Goal: Transaction & Acquisition: Obtain resource

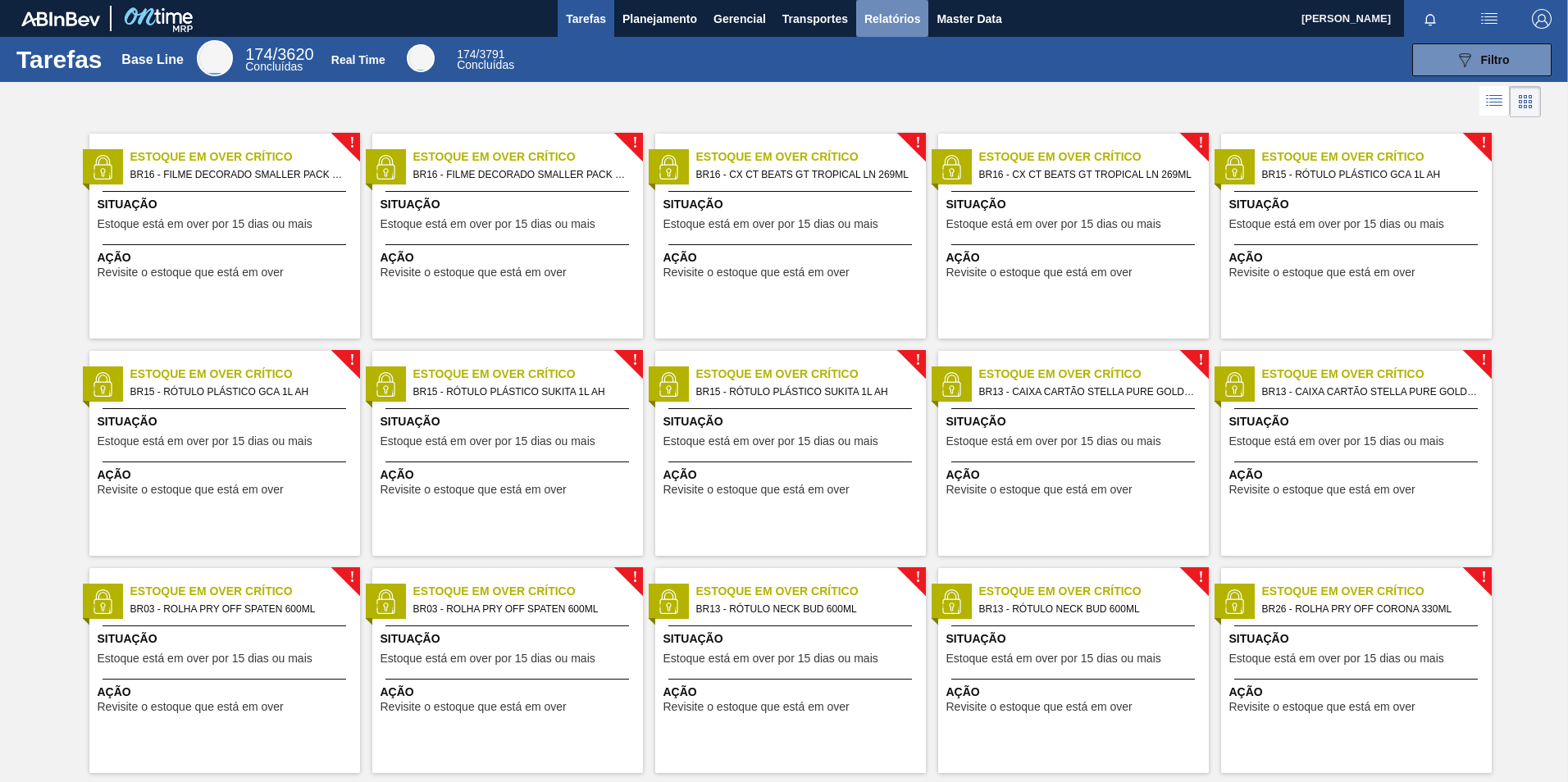
click at [866, 14] on span "Relatórios" at bounding box center [892, 19] width 56 height 20
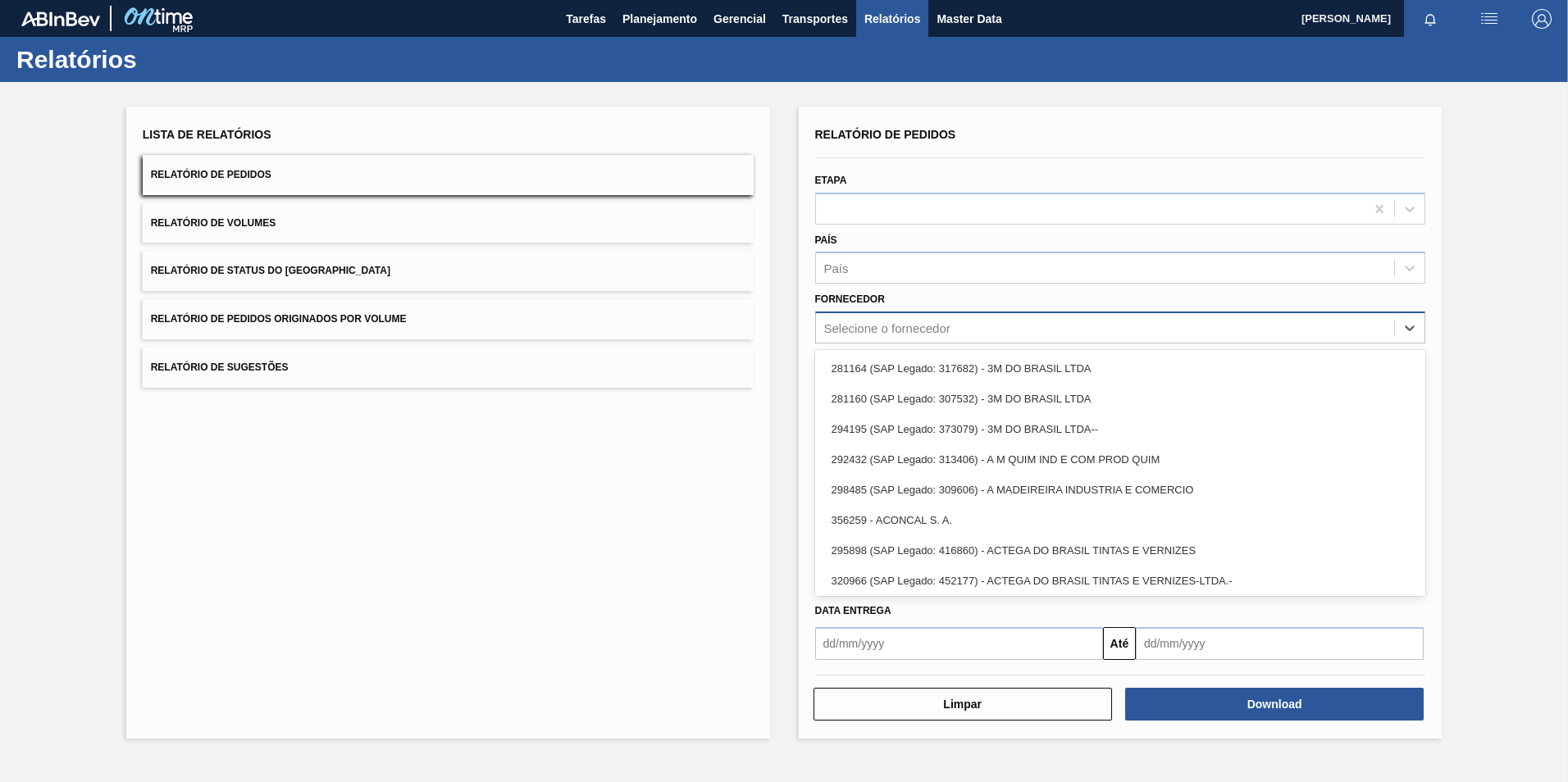
click at [945, 327] on div "Selecione o fornecedor" at bounding box center [886, 328] width 126 height 14
paste input "327858"
type input "327858"
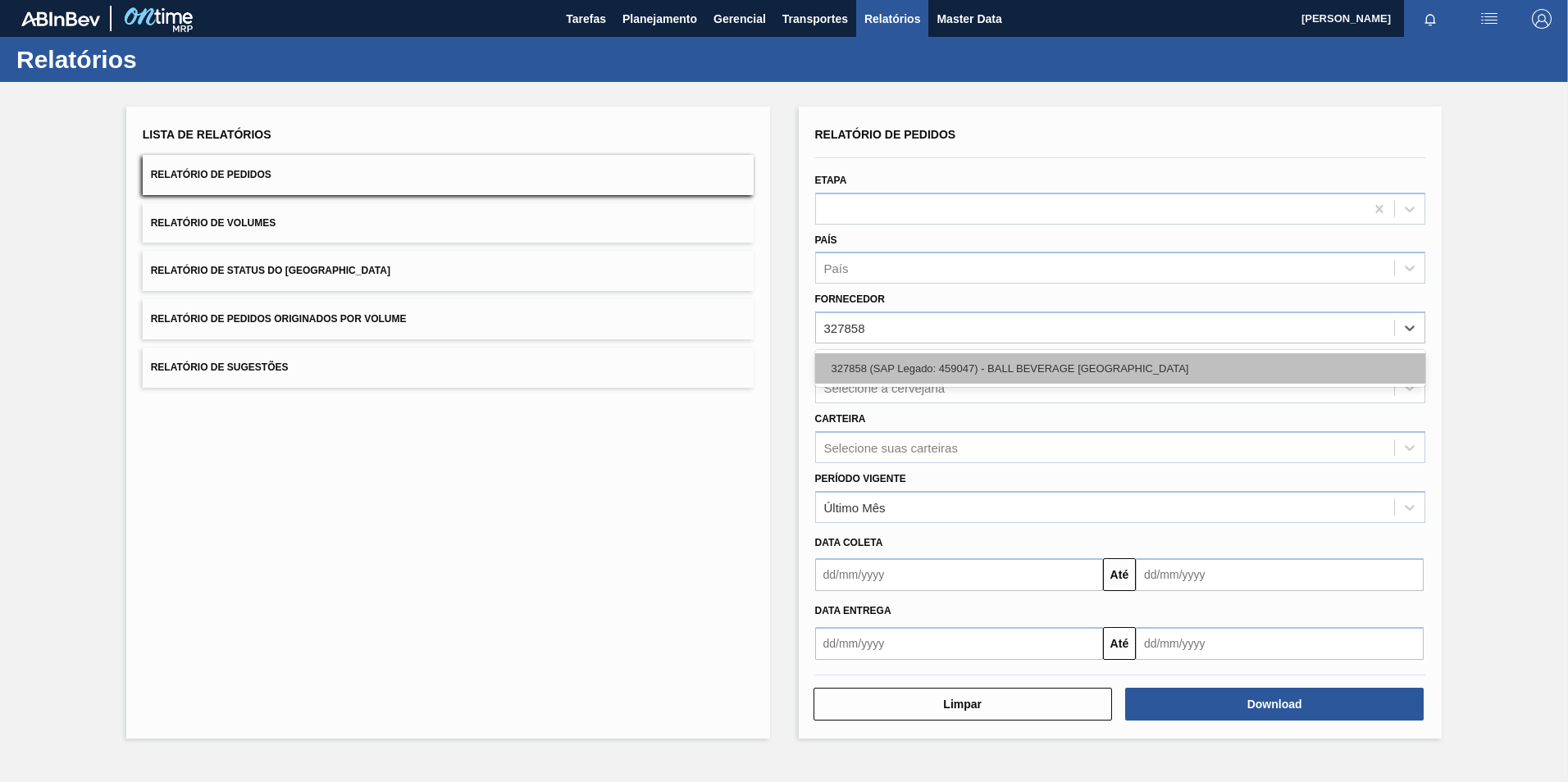
click at [932, 373] on div "327858 (SAP Legado: 459047) - BALL BEVERAGE [GEOGRAPHIC_DATA]" at bounding box center [1121, 369] width 611 height 30
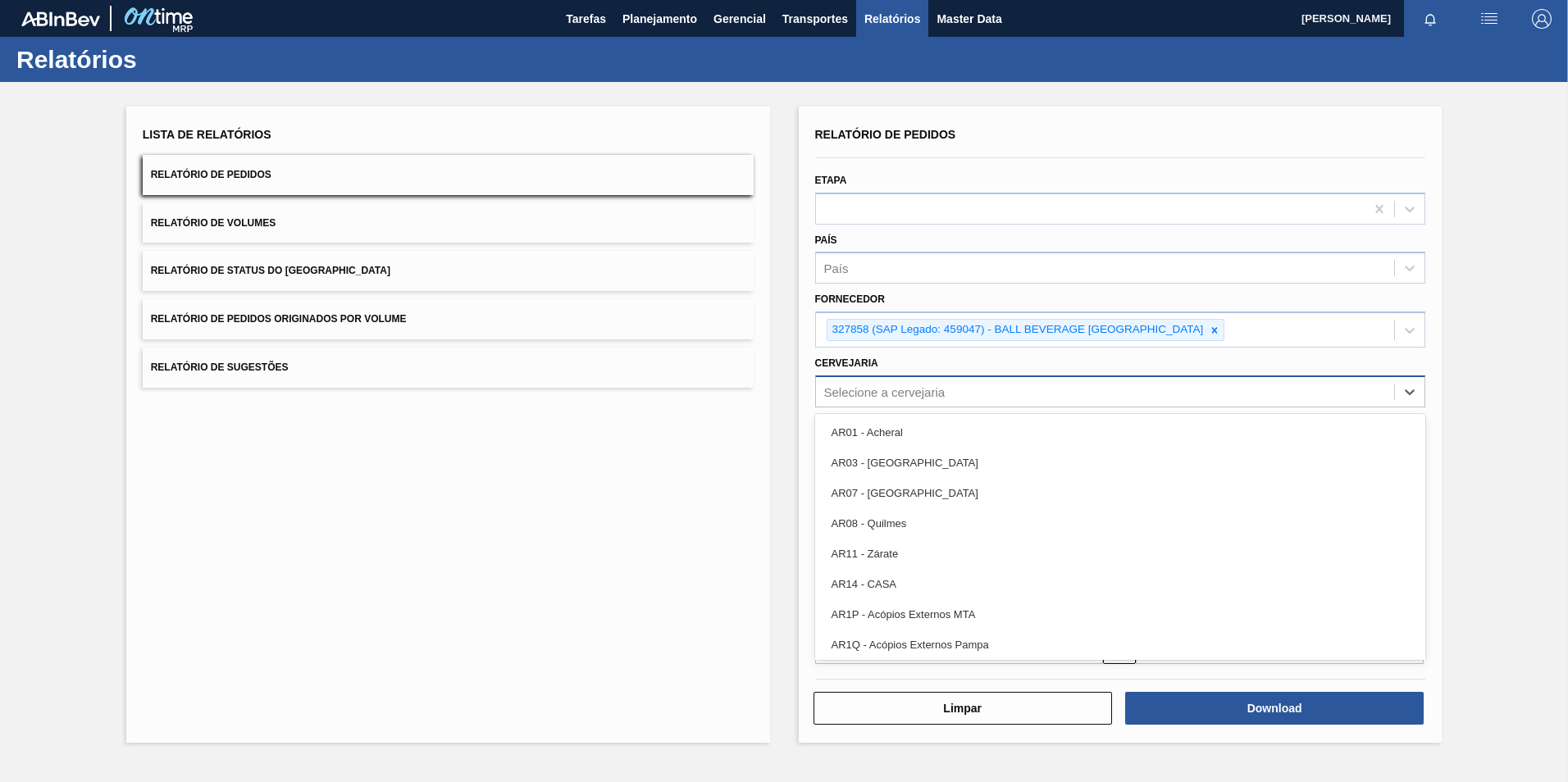
click at [934, 398] on div "Selecione a cervejaria" at bounding box center [884, 391] width 121 height 14
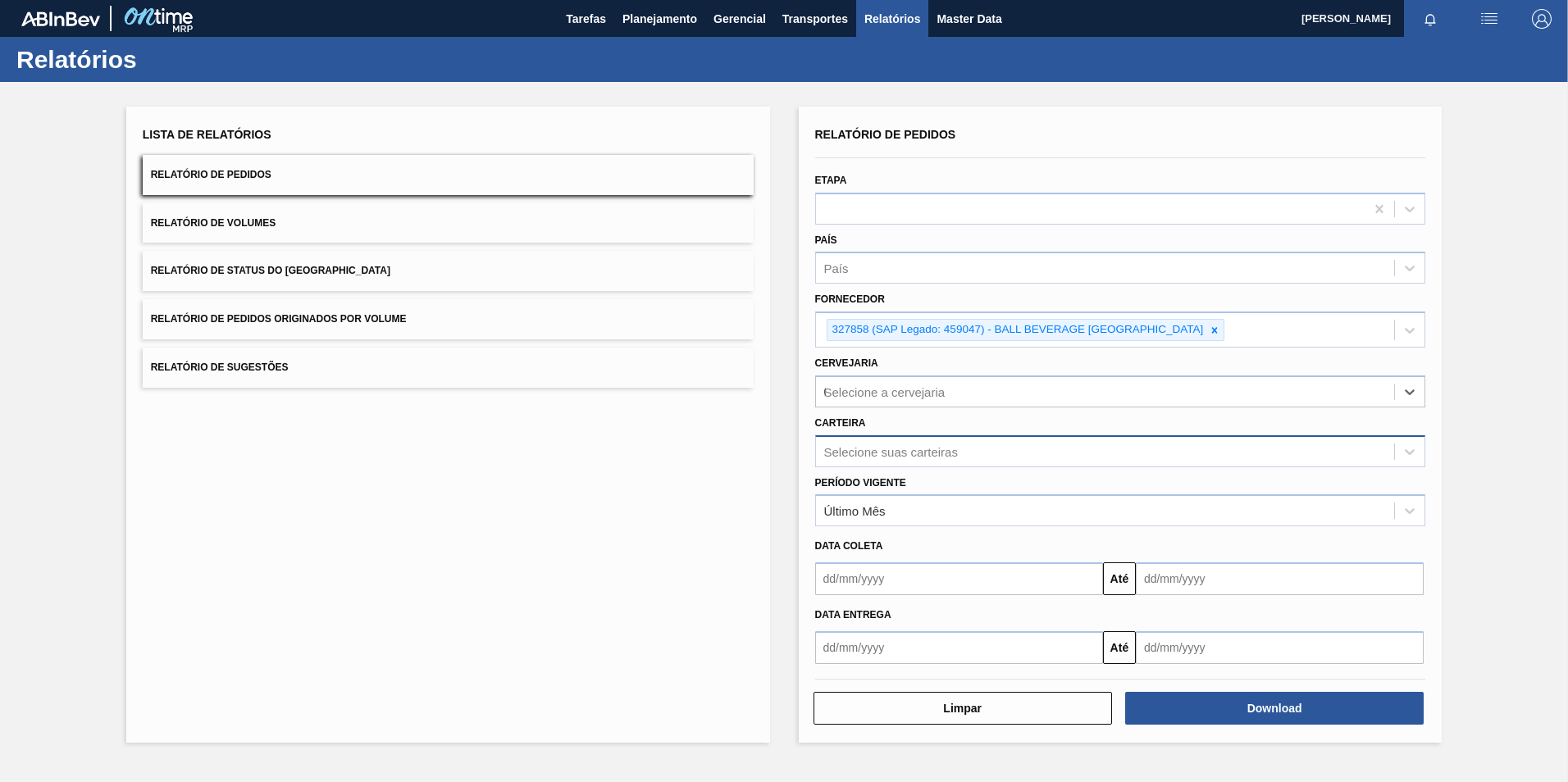
type input "07"
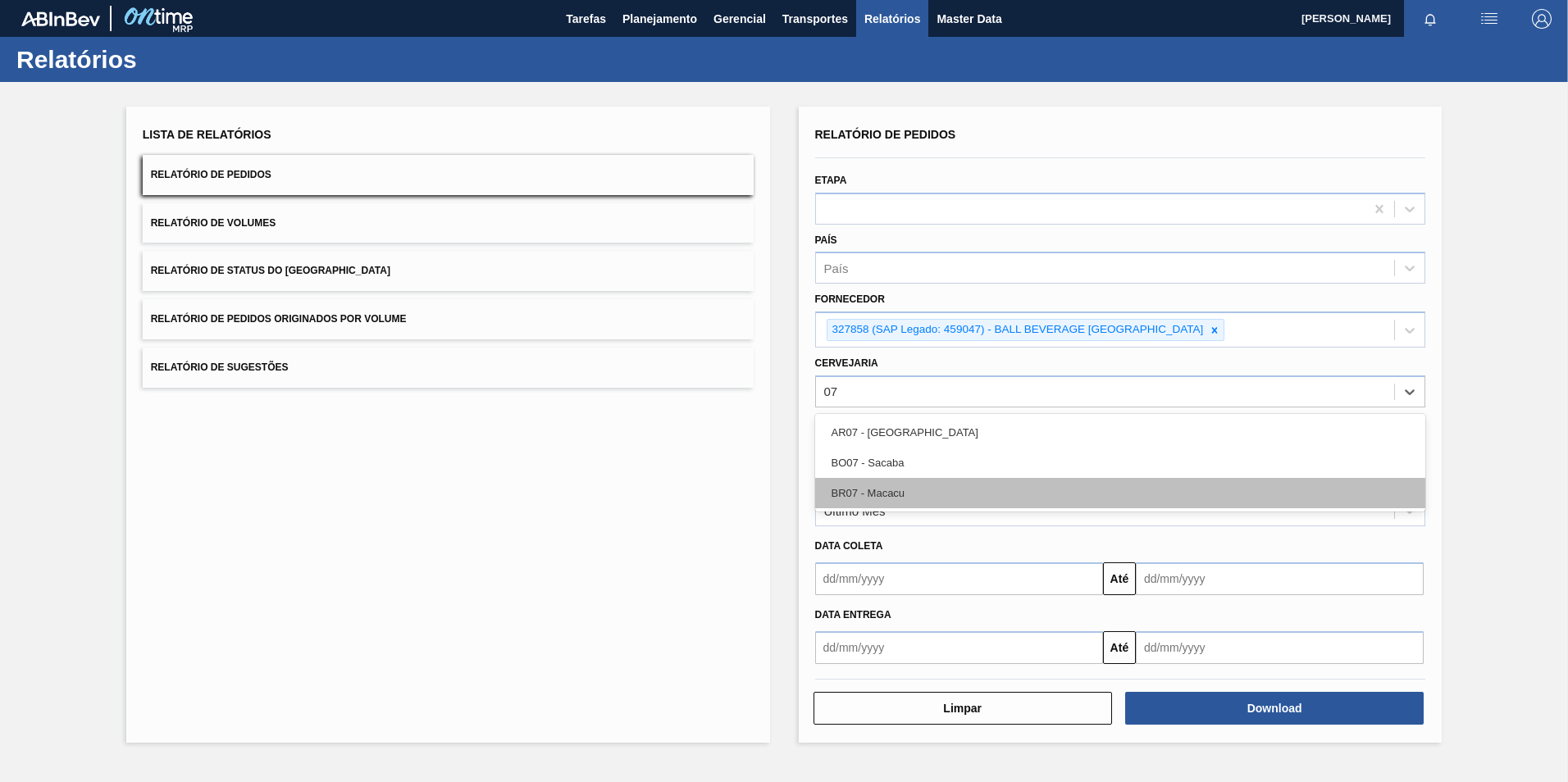
click at [921, 494] on div "BR07 - Macacu" at bounding box center [1121, 493] width 611 height 30
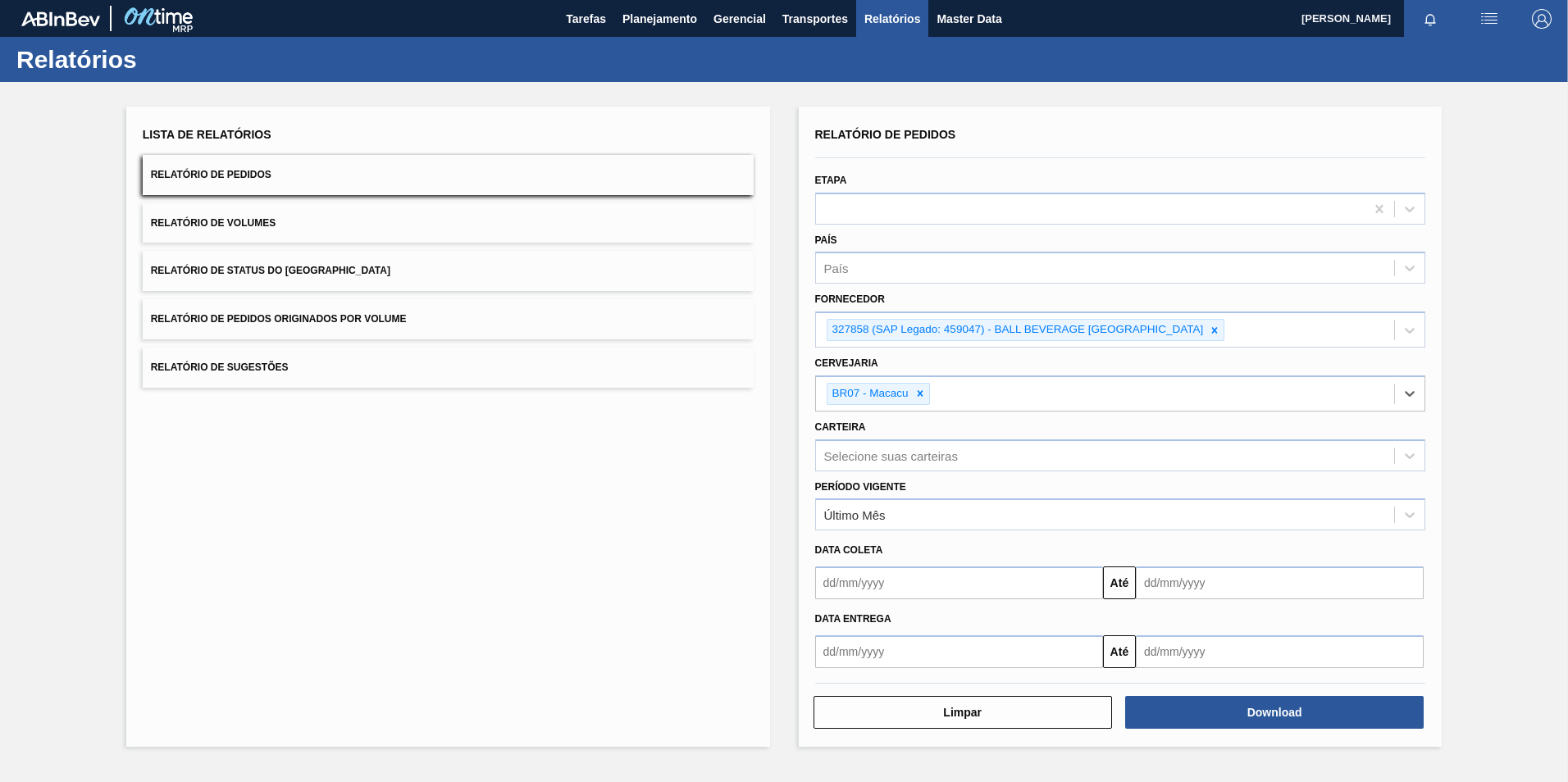
click at [1165, 731] on div "Relatório de Pedidos Etapa País País Fornecedor 327858 (SAP Legado: 459047) - B…" at bounding box center [1121, 427] width 644 height 641
click at [1157, 724] on button "Download" at bounding box center [1274, 712] width 299 height 33
click at [1218, 331] on icon at bounding box center [1215, 330] width 6 height 6
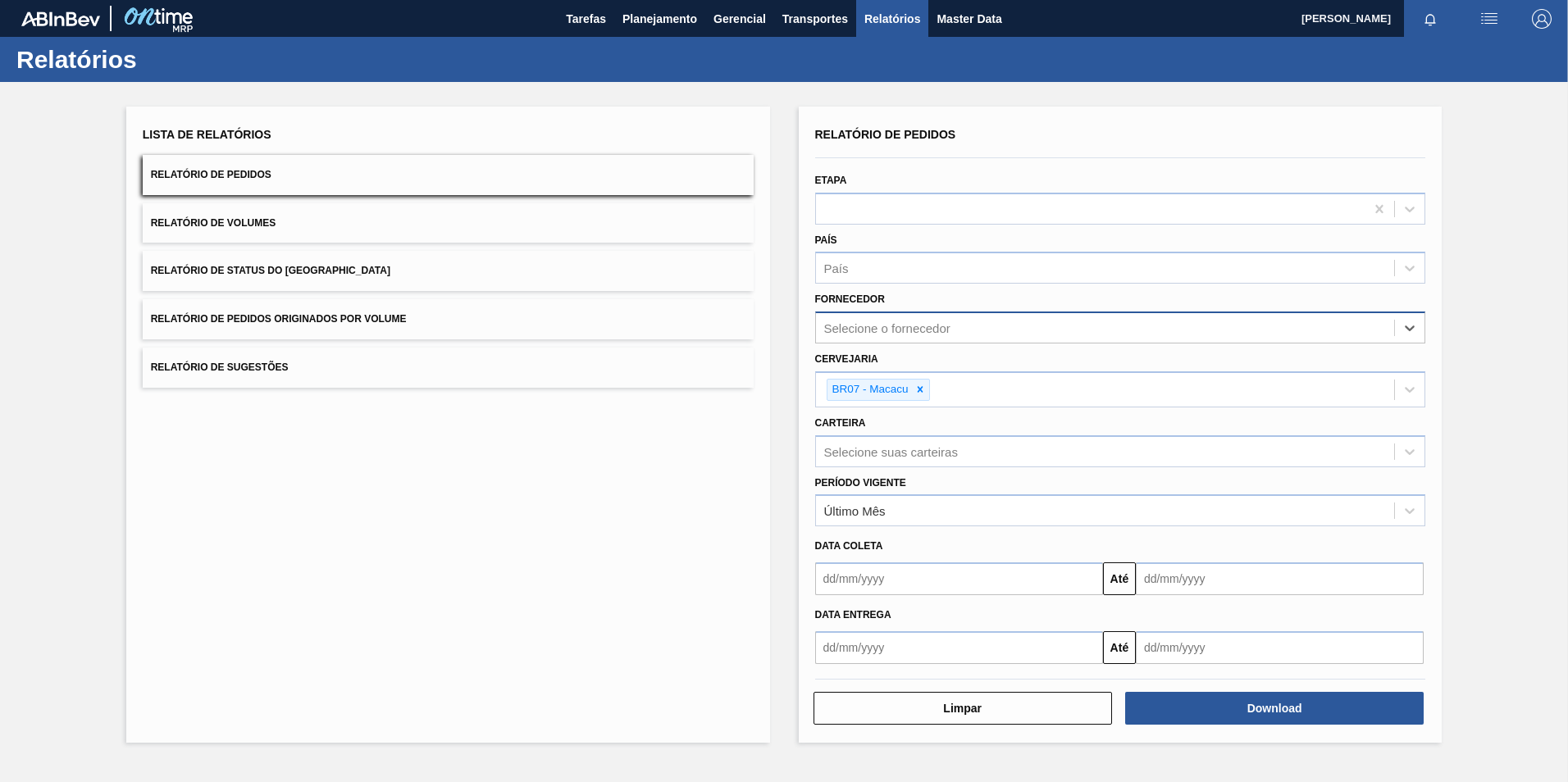
paste input "336207"
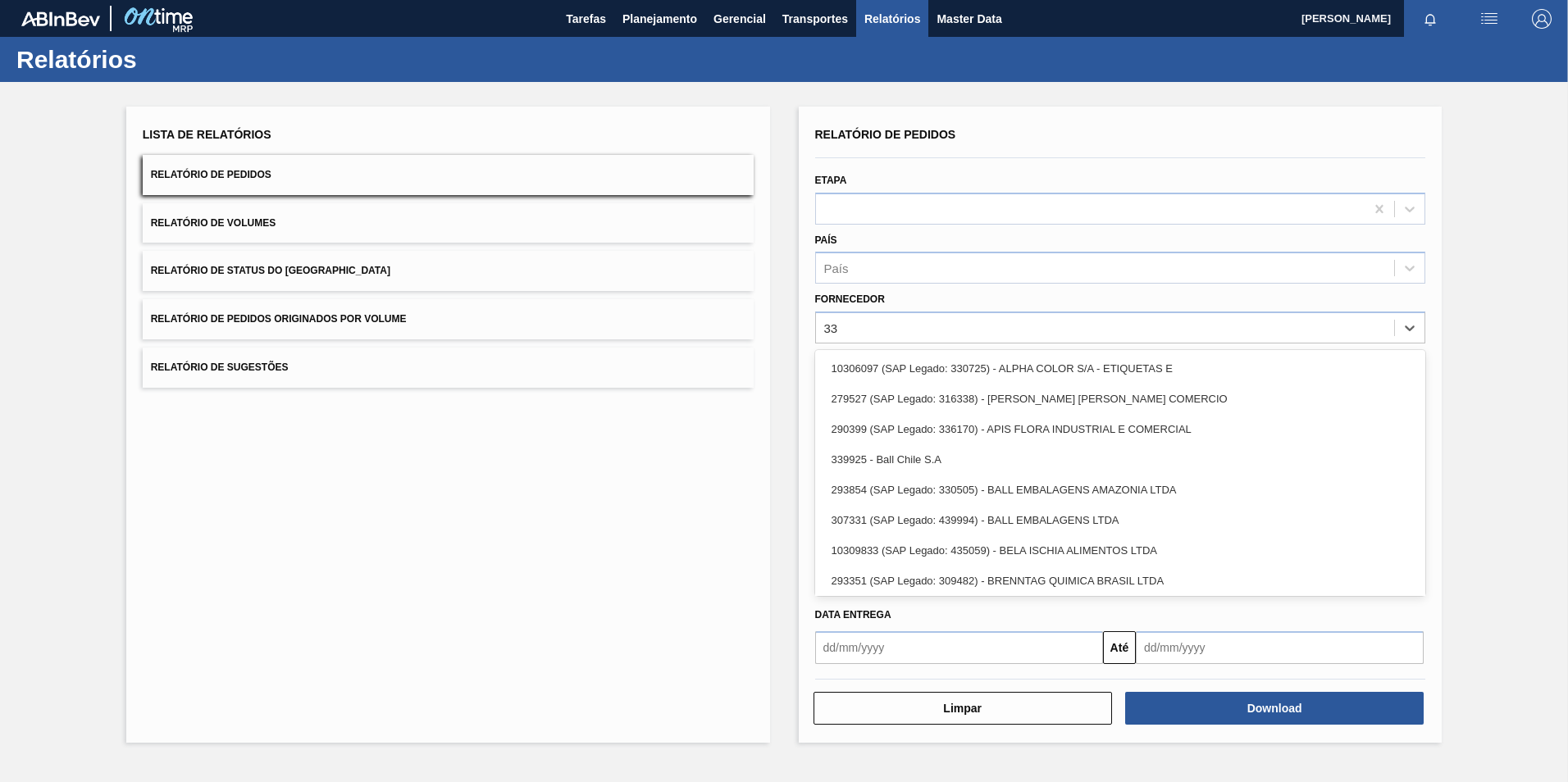
type input "3"
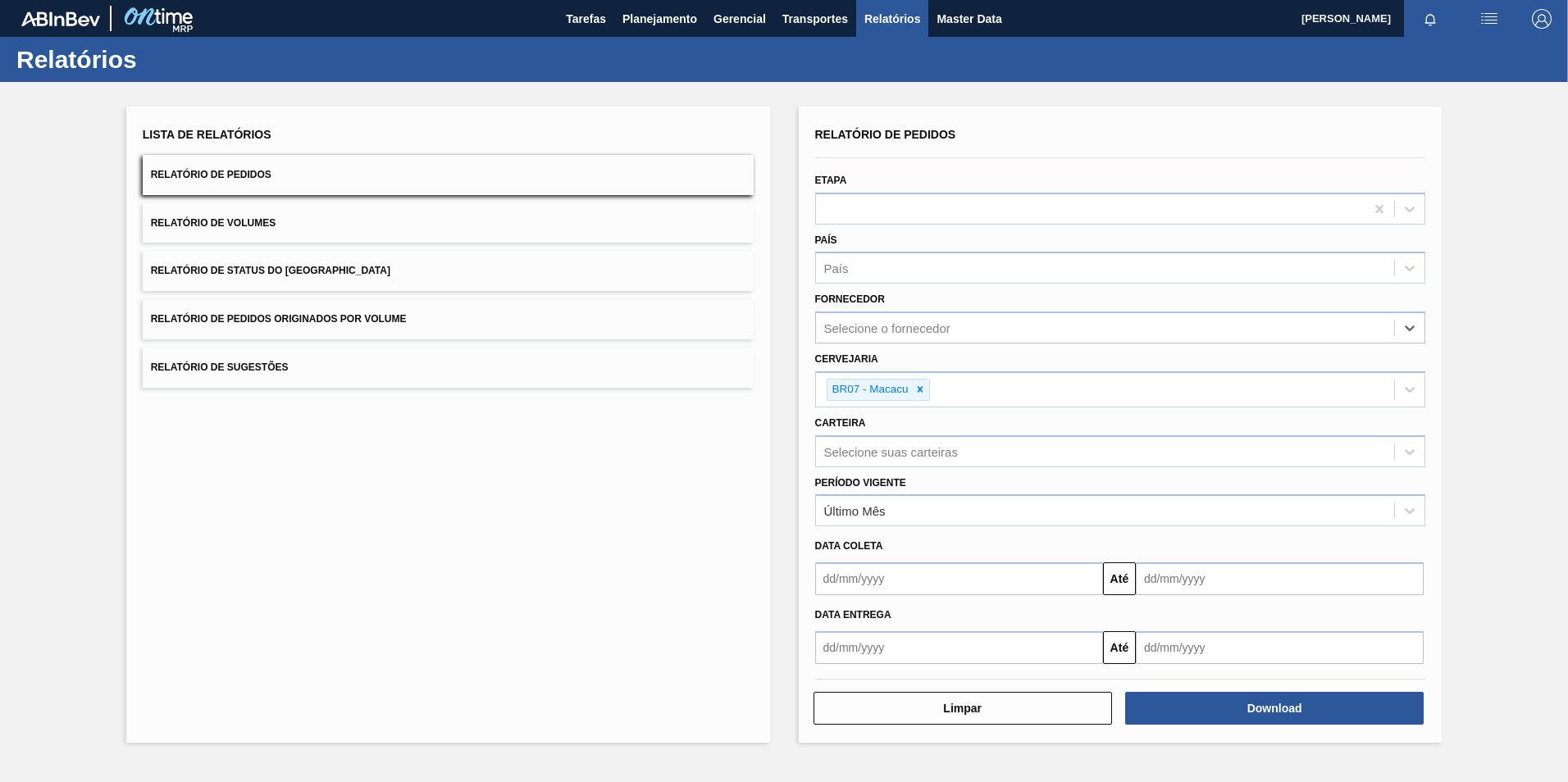
paste input "245523"
type input "245523"
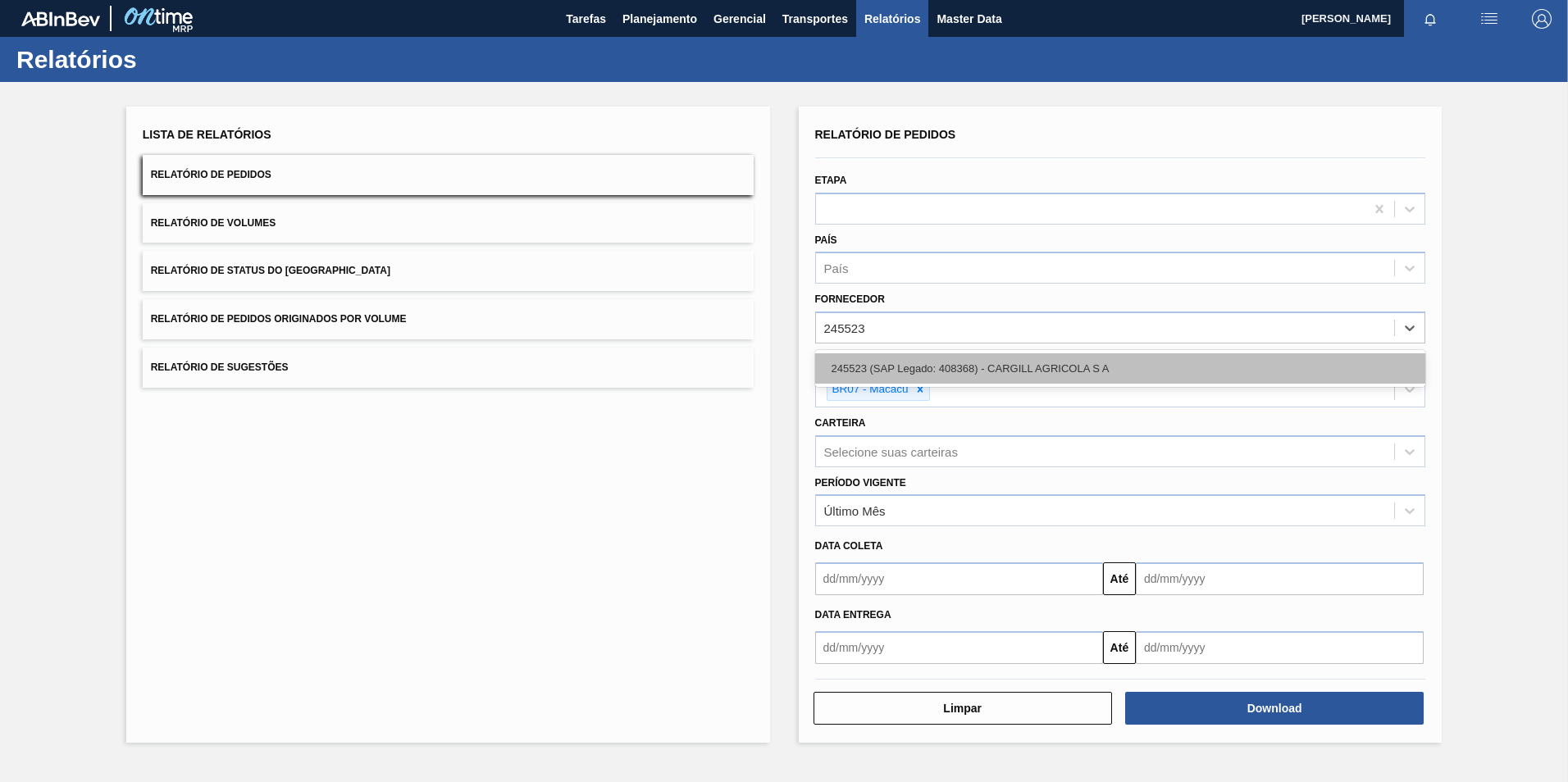
click at [897, 372] on div "245523 (SAP Legado: 408368) - CARGILL AGRICOLA S A" at bounding box center [1121, 369] width 611 height 30
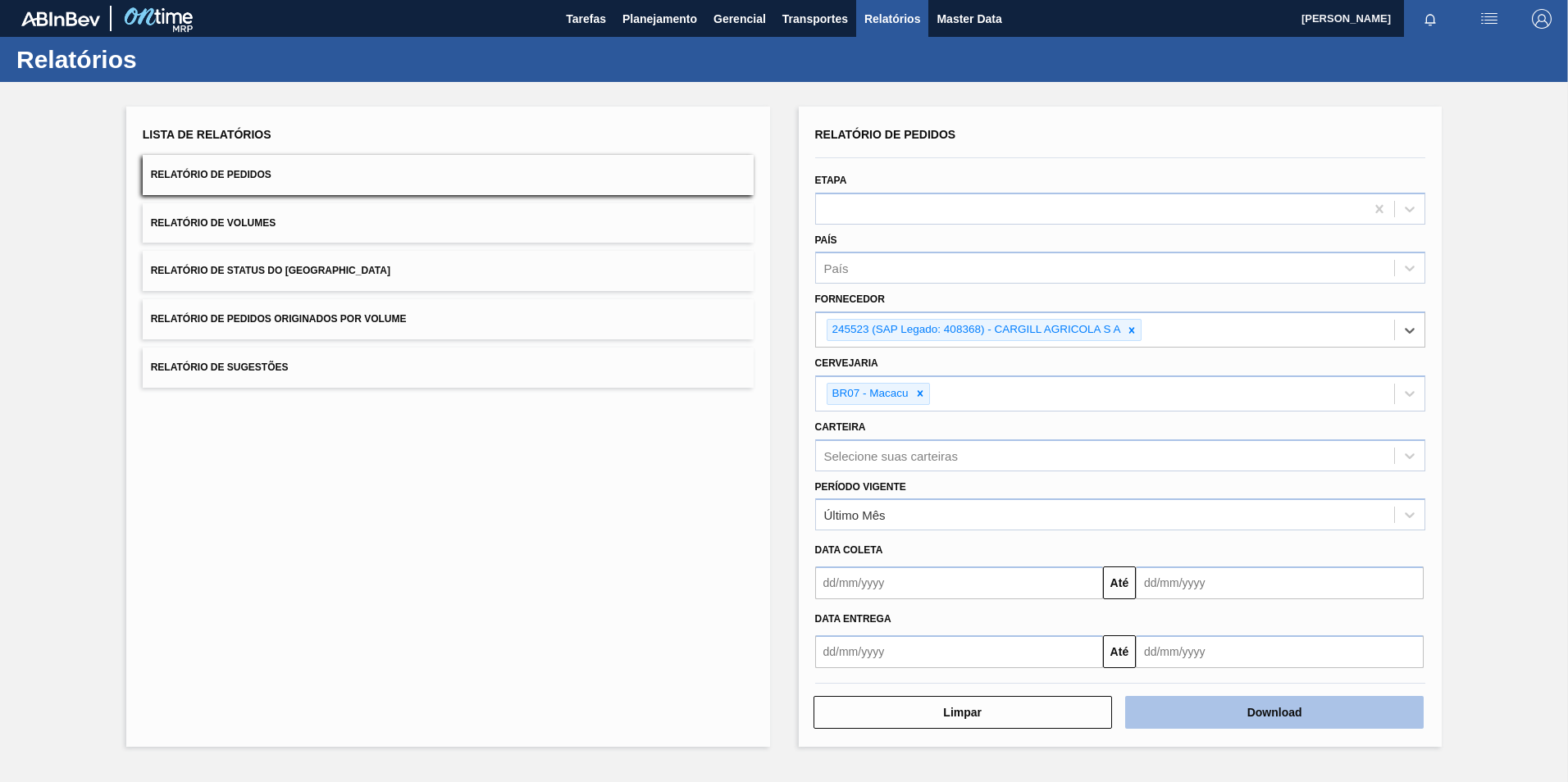
click at [1231, 715] on button "Download" at bounding box center [1274, 712] width 299 height 33
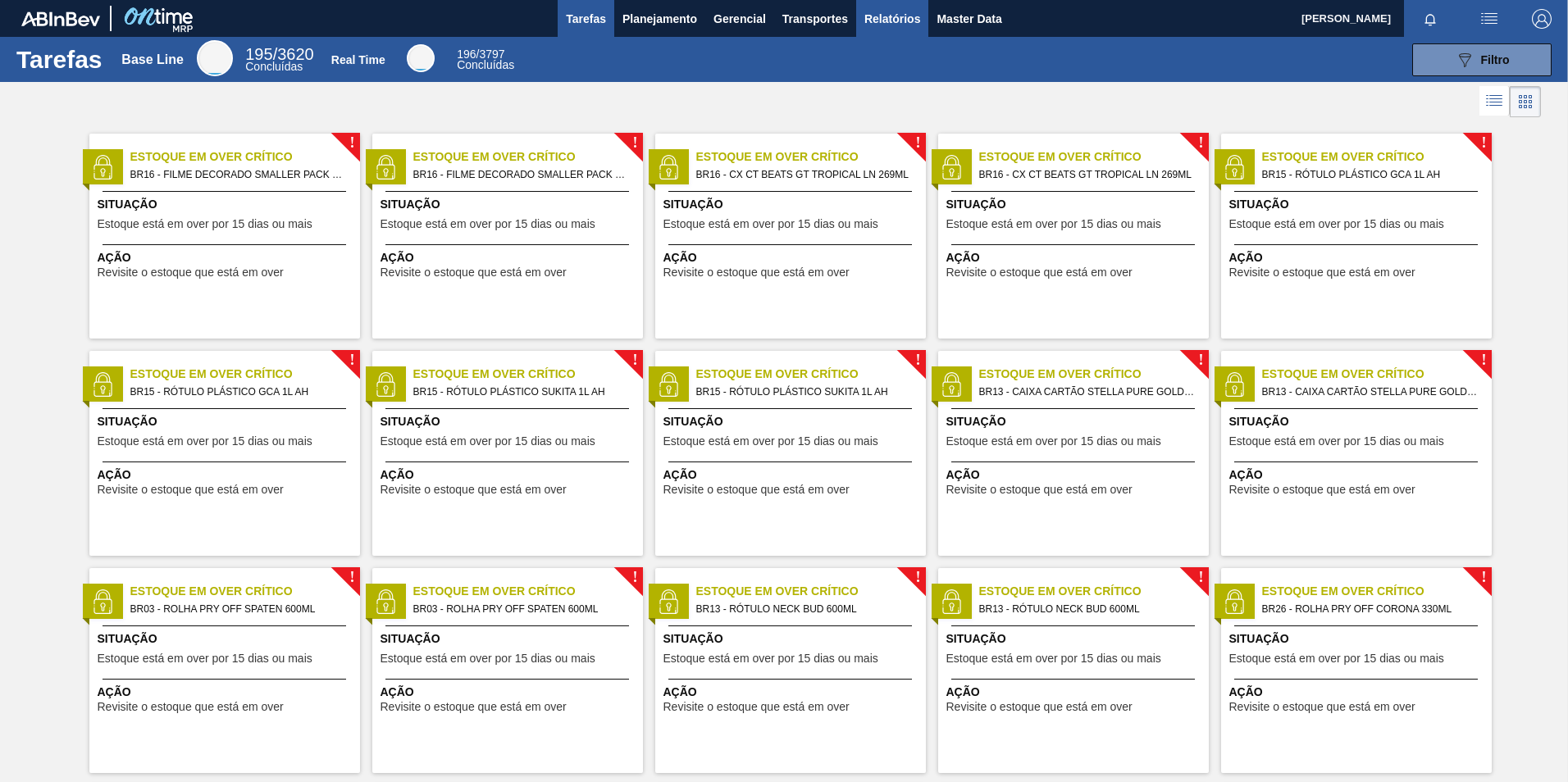
click at [873, 21] on span "Relatórios" at bounding box center [892, 19] width 56 height 20
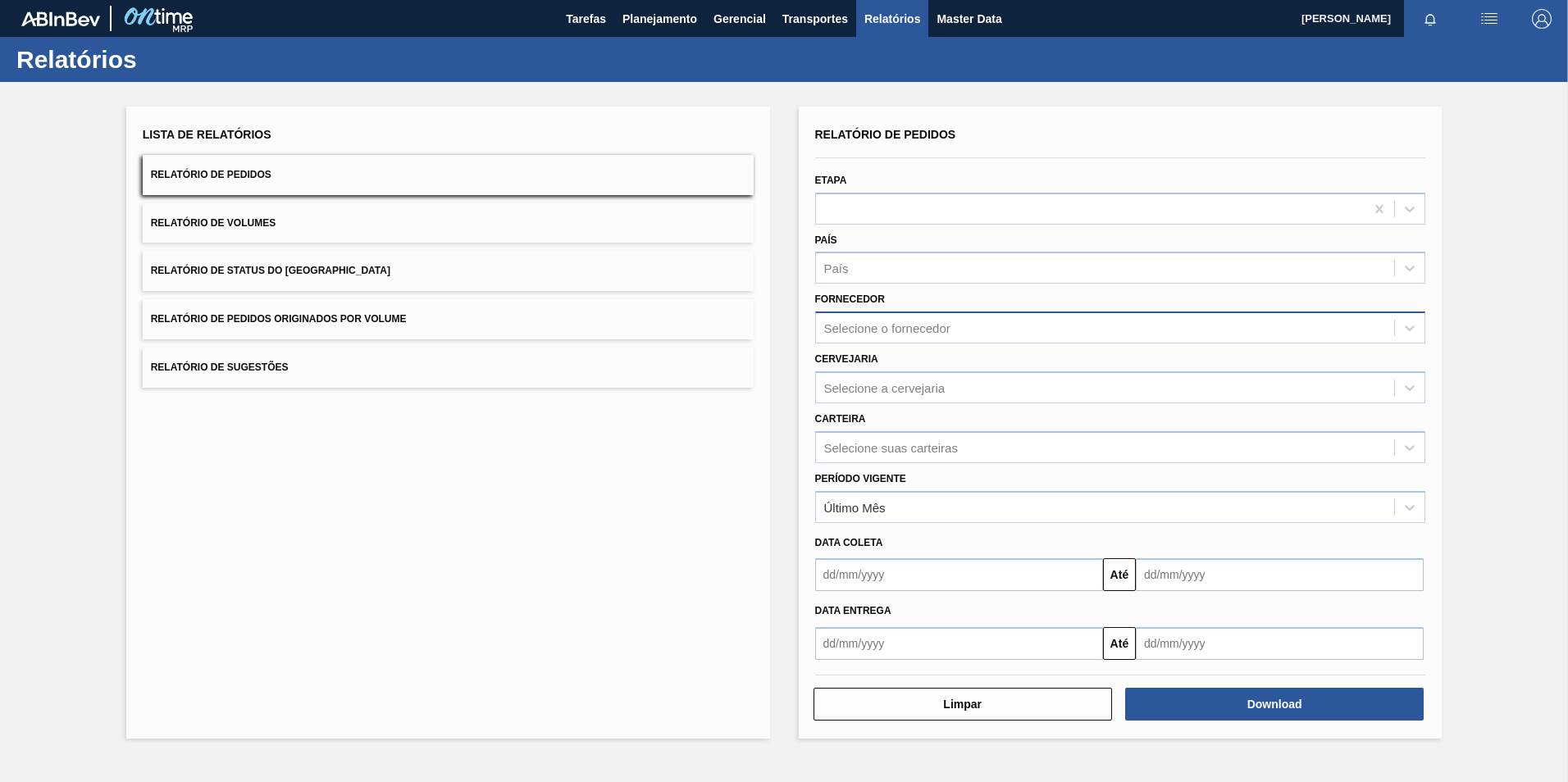
click at [882, 319] on div "Selecione o fornecedor" at bounding box center [1105, 328] width 579 height 24
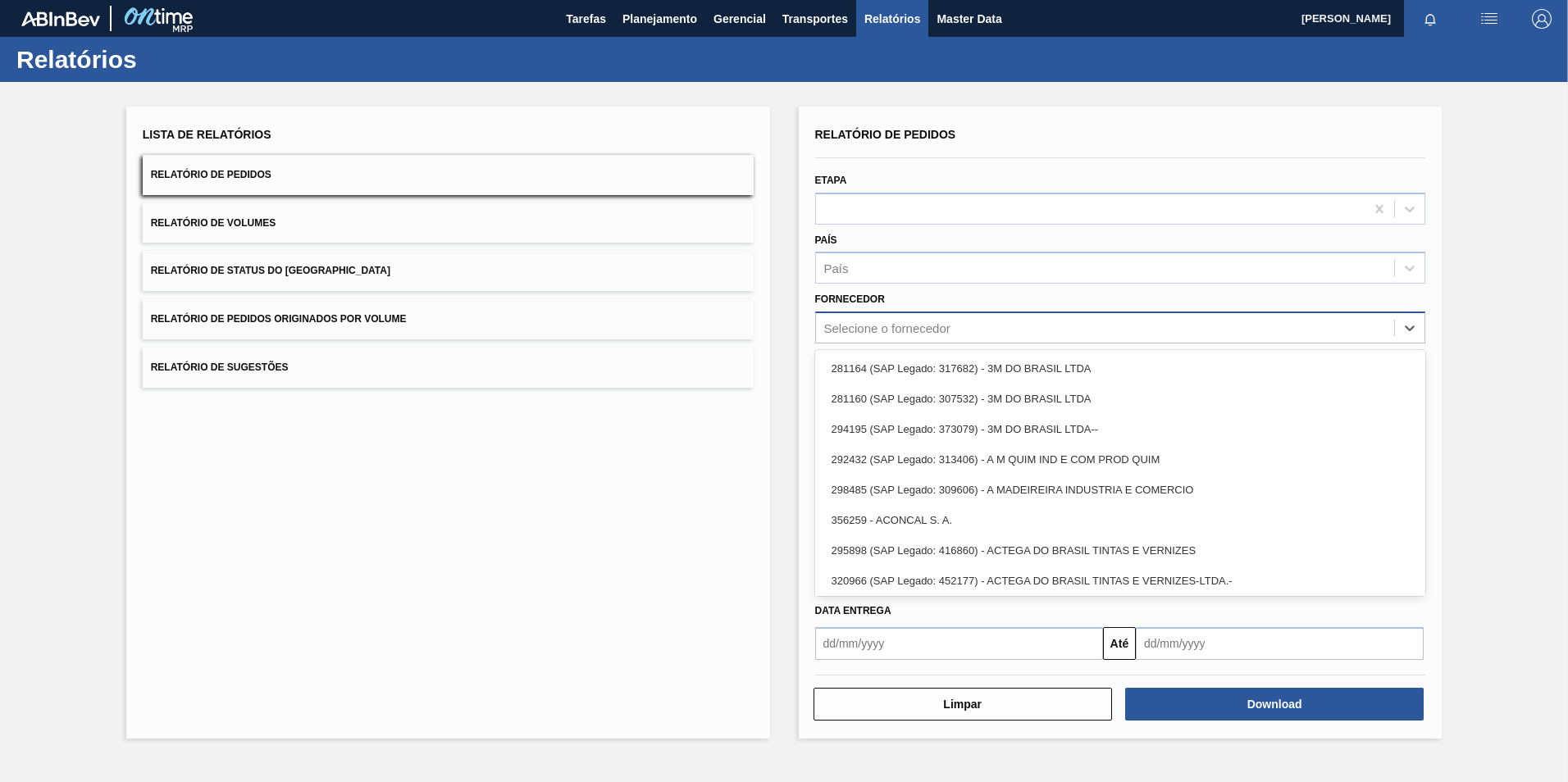
paste input "295201"
type input "295201"
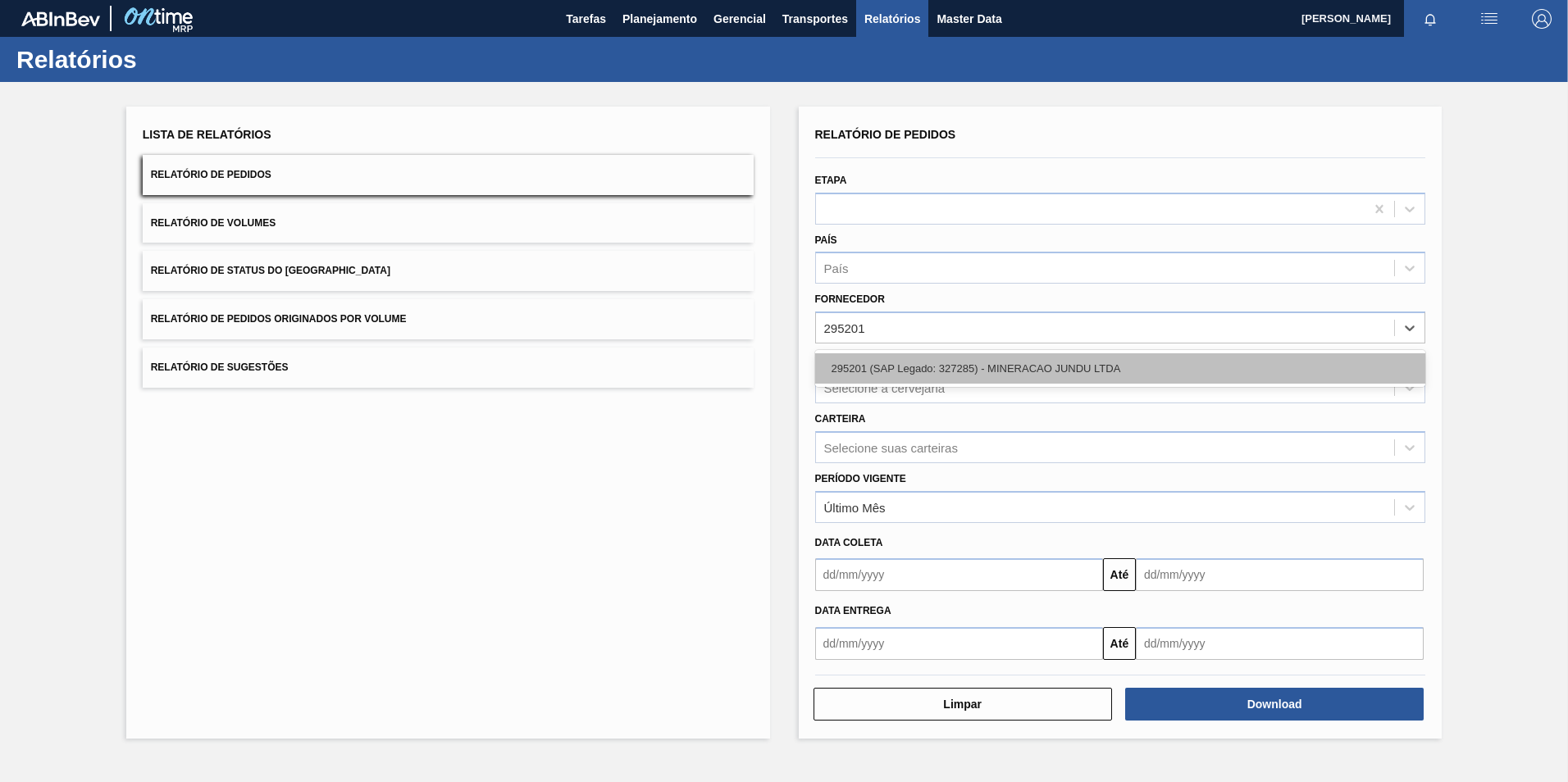
click at [921, 363] on div "295201 (SAP Legado: 327285) - MINERACAO JUNDU LTDA" at bounding box center [1121, 369] width 611 height 30
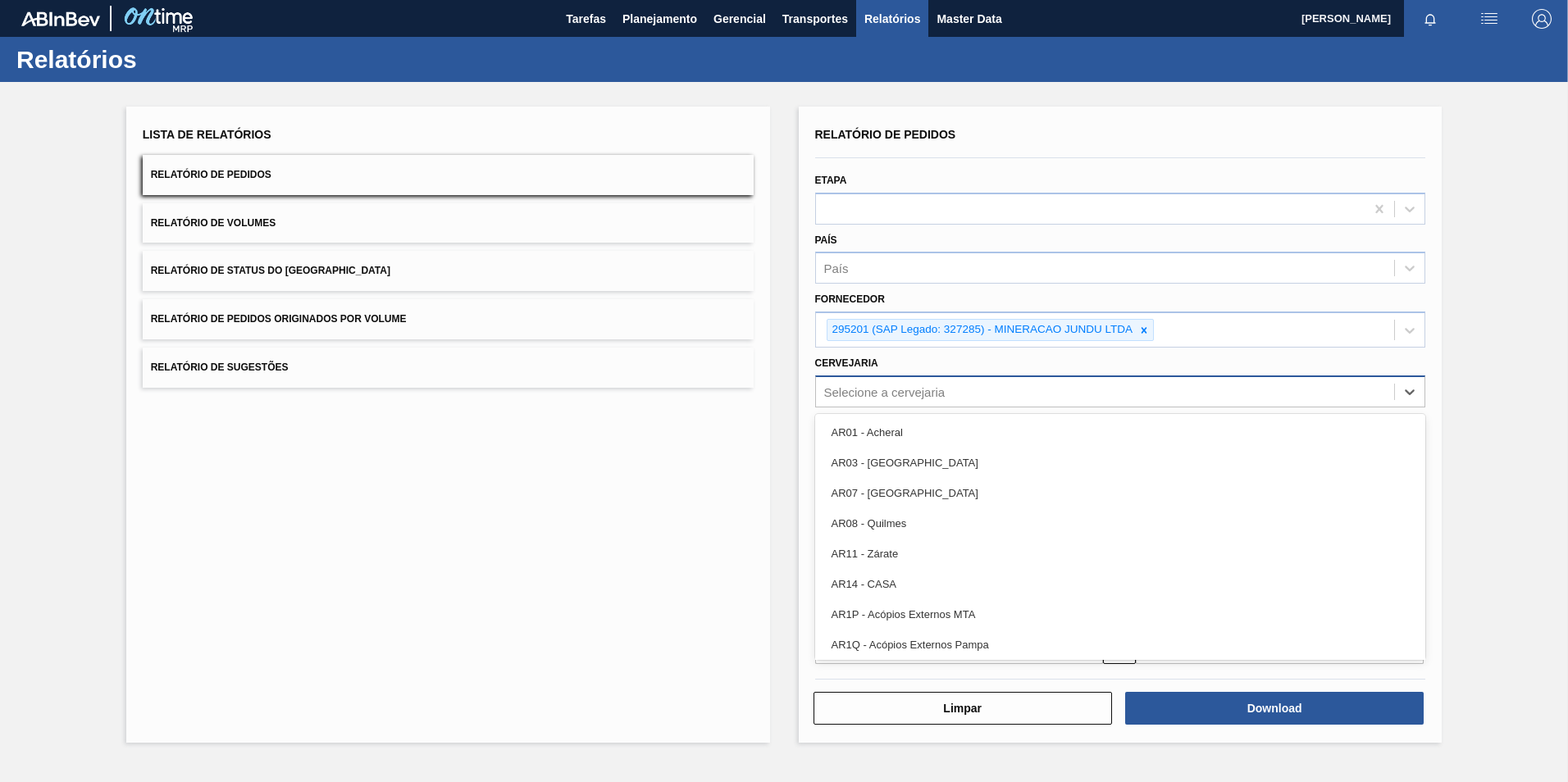
click at [845, 398] on div "Selecione a cervejaria" at bounding box center [884, 391] width 121 height 14
type input "BRV3"
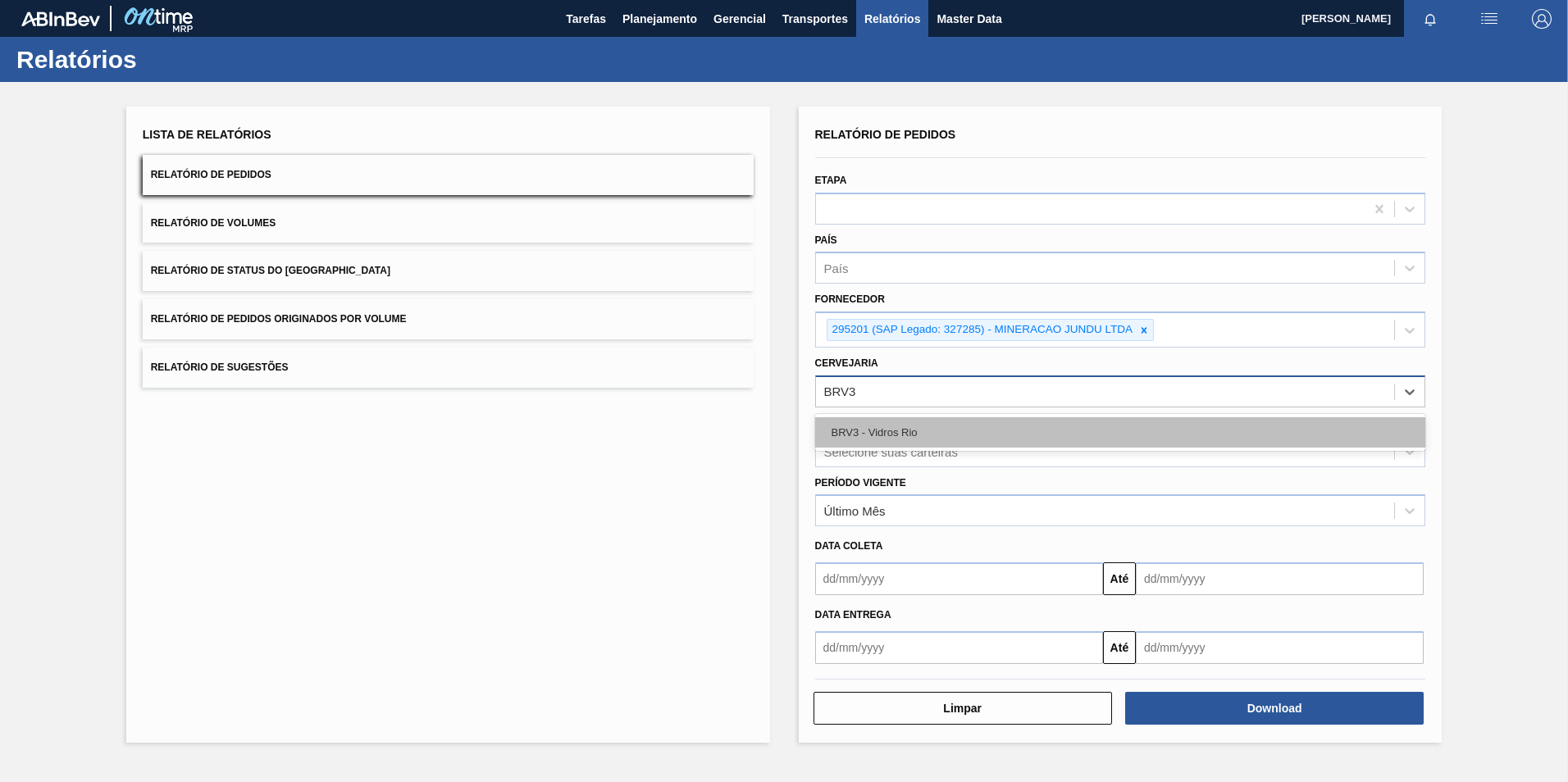
click at [841, 435] on div "BRV3 - Vidros Rio" at bounding box center [1121, 432] width 611 height 30
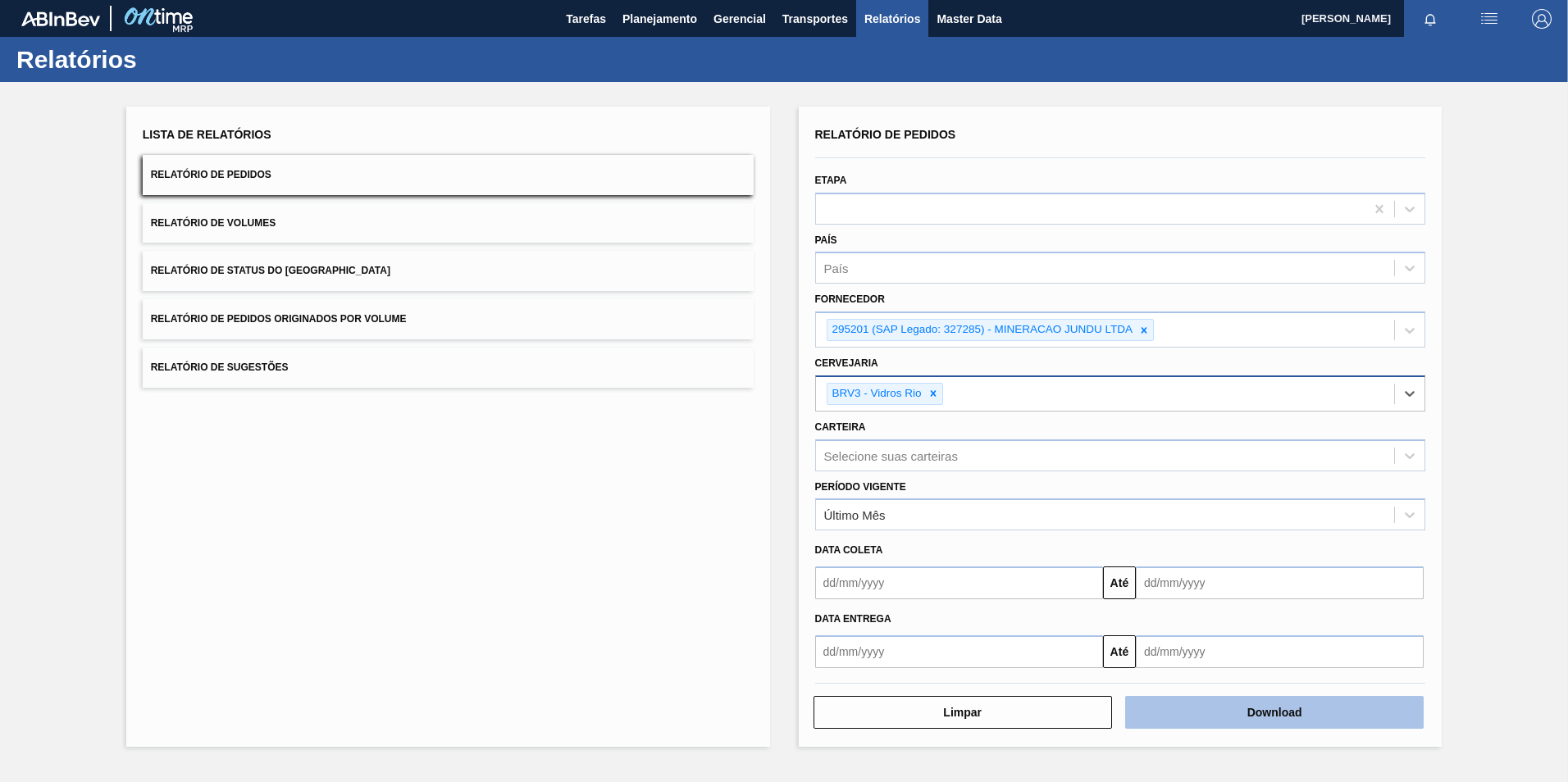
click at [1212, 703] on button "Download" at bounding box center [1274, 712] width 299 height 33
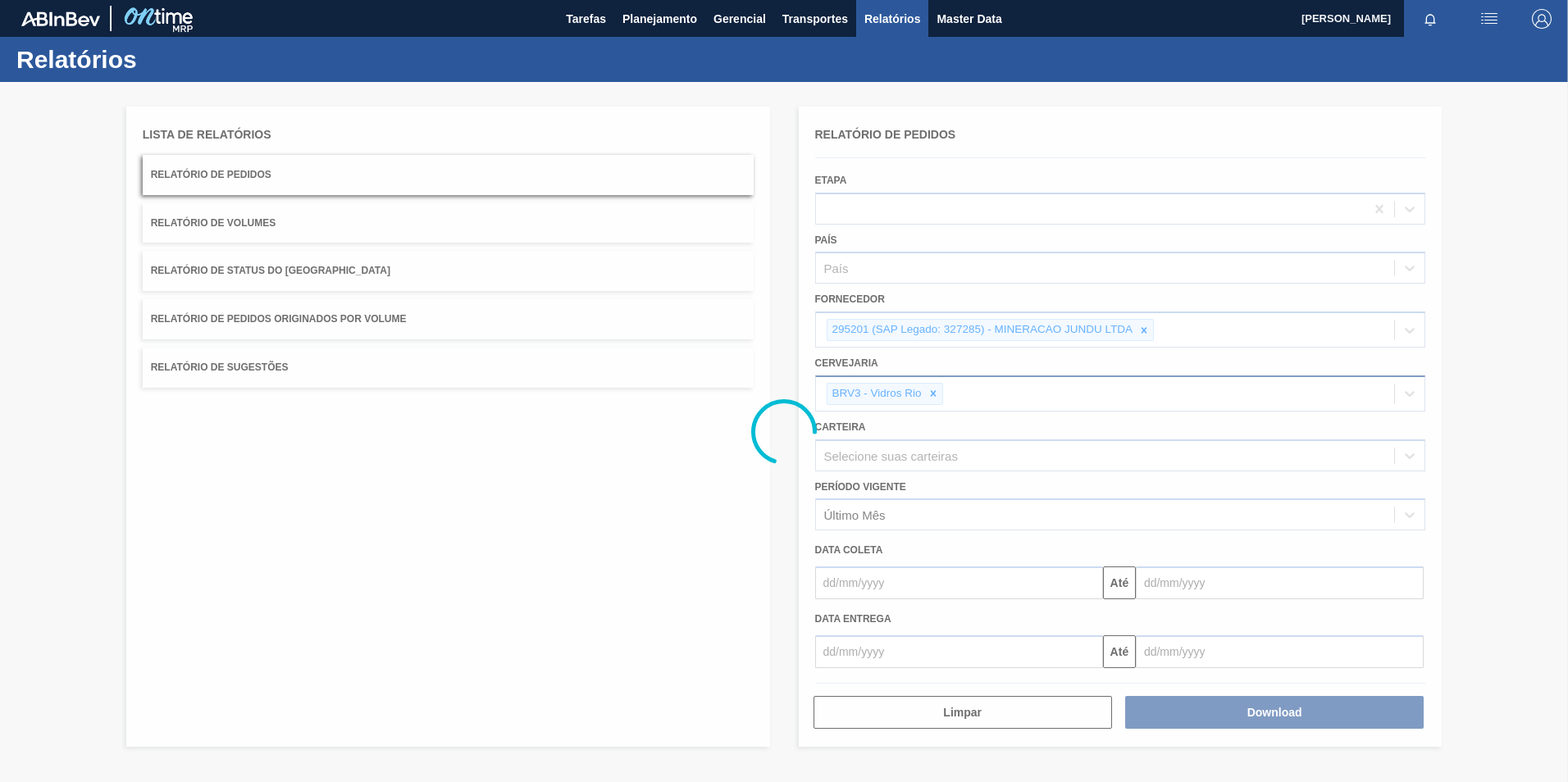
click at [1209, 711] on div at bounding box center [784, 432] width 1568 height 700
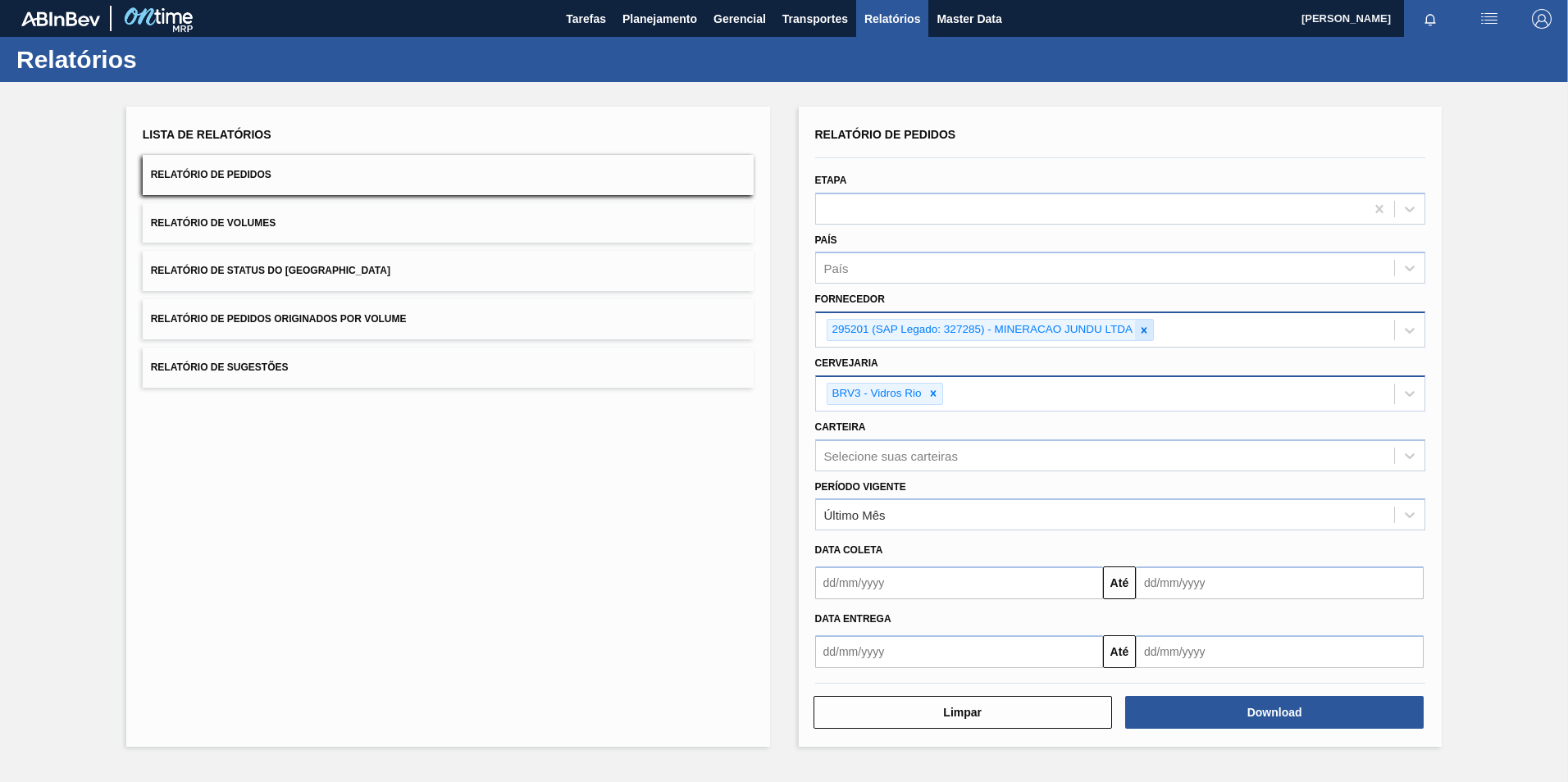
click at [1146, 331] on icon at bounding box center [1144, 331] width 11 height 11
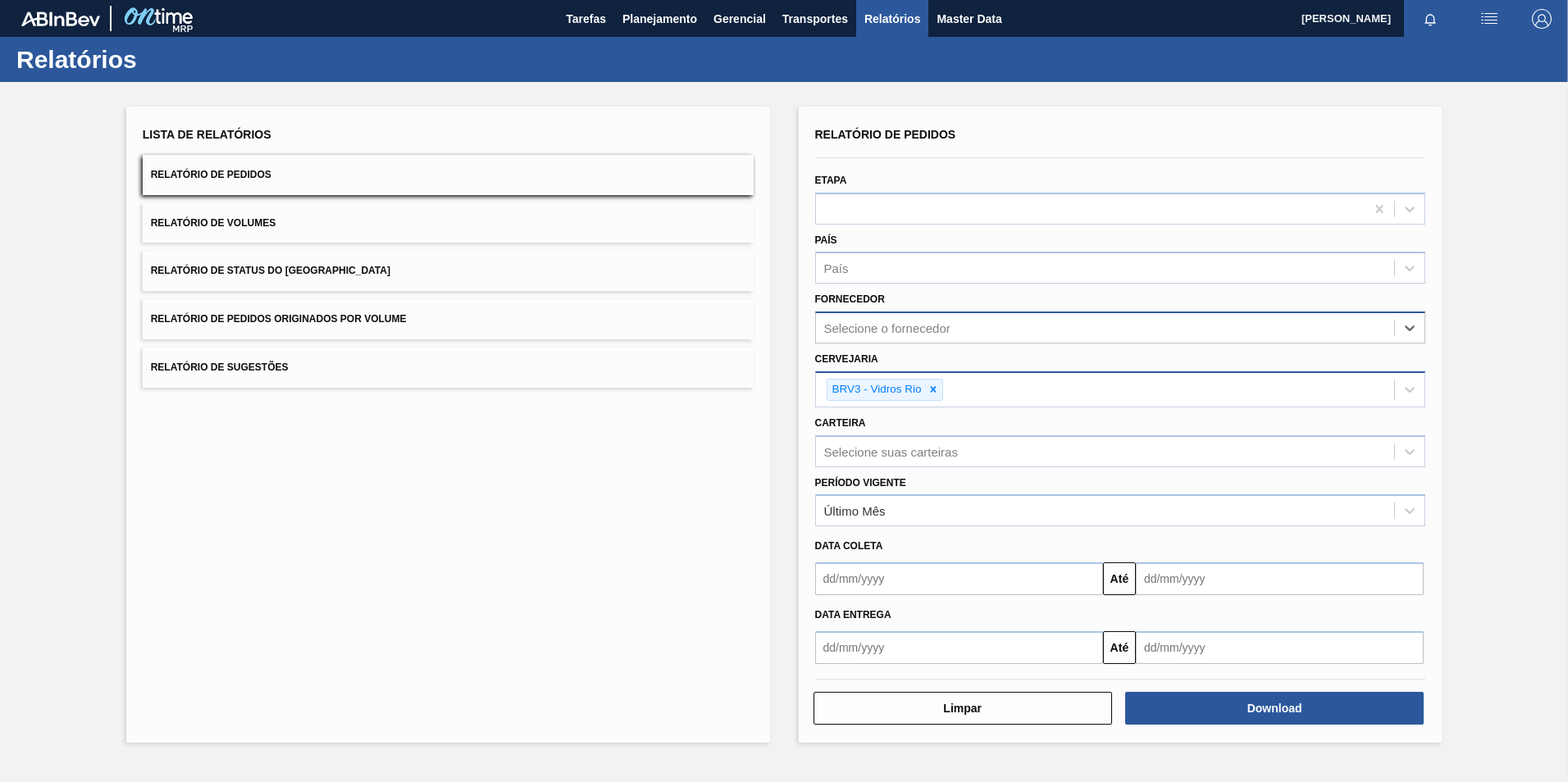
paste input "295202"
type input "295202"
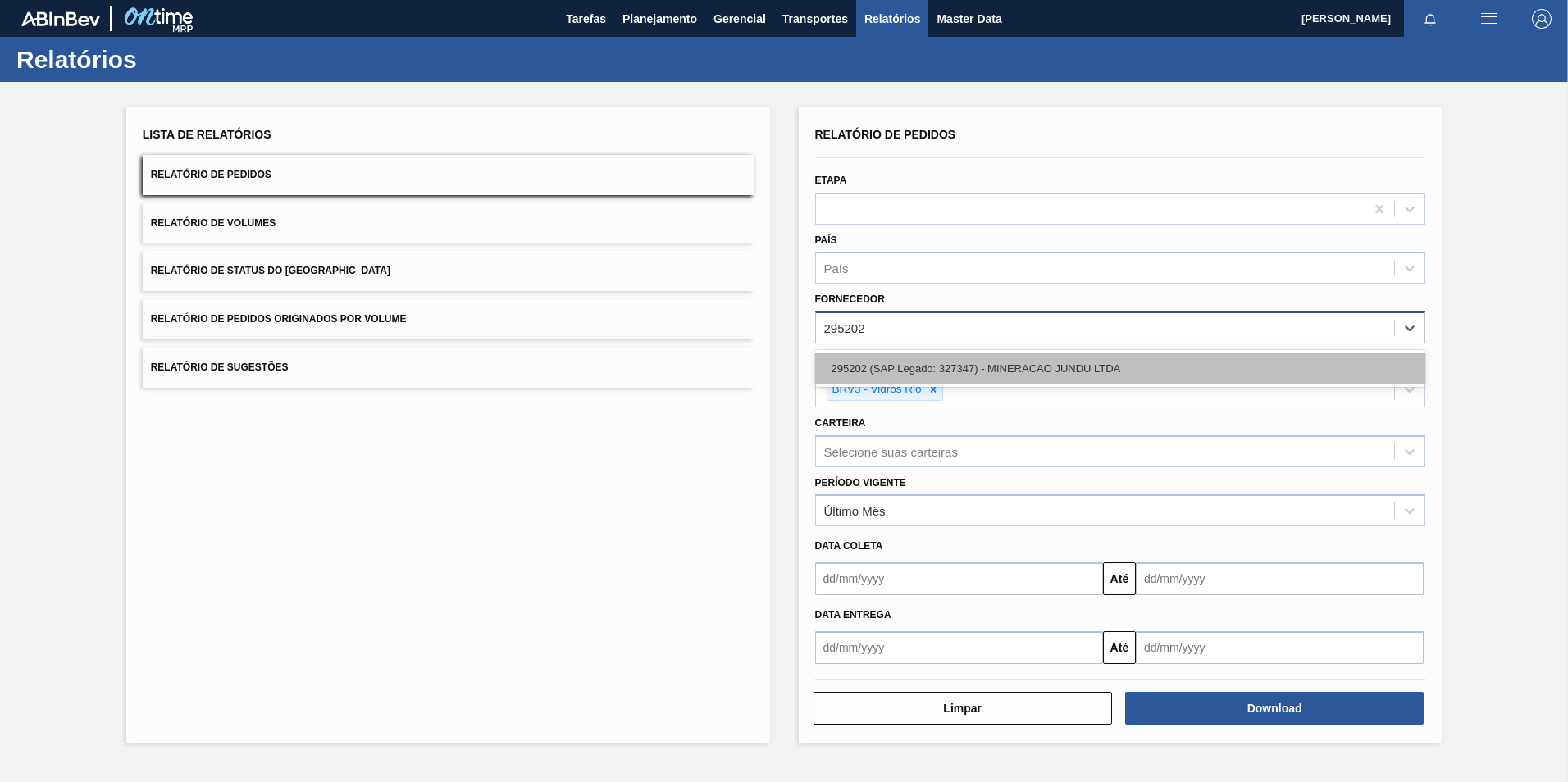
click at [1048, 359] on div "295202 (SAP Legado: 327347) - MINERACAO JUNDU LTDA" at bounding box center [1121, 369] width 611 height 30
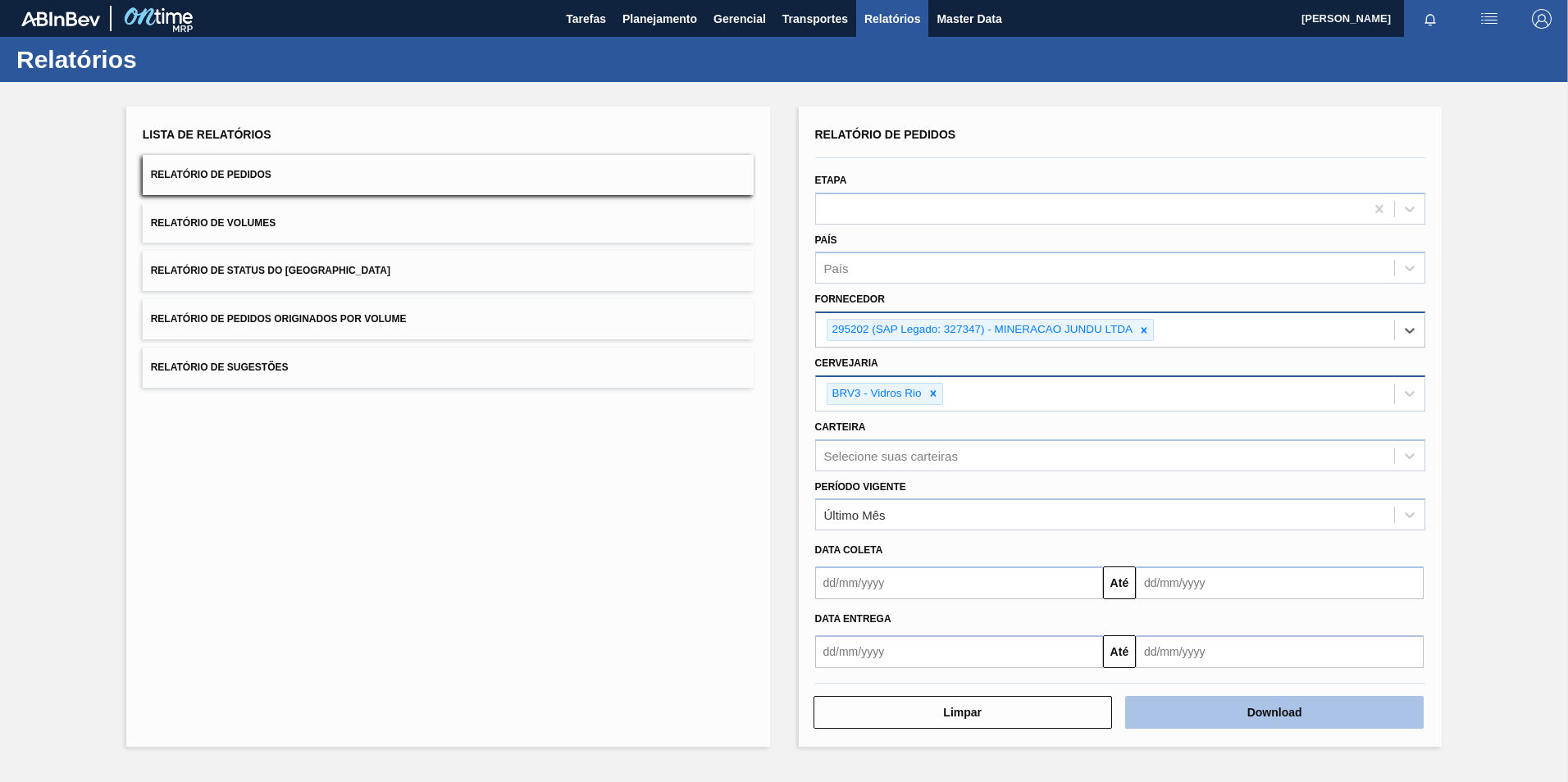
click at [1224, 725] on button "Download" at bounding box center [1274, 712] width 299 height 33
click at [1146, 336] on div at bounding box center [1143, 330] width 18 height 21
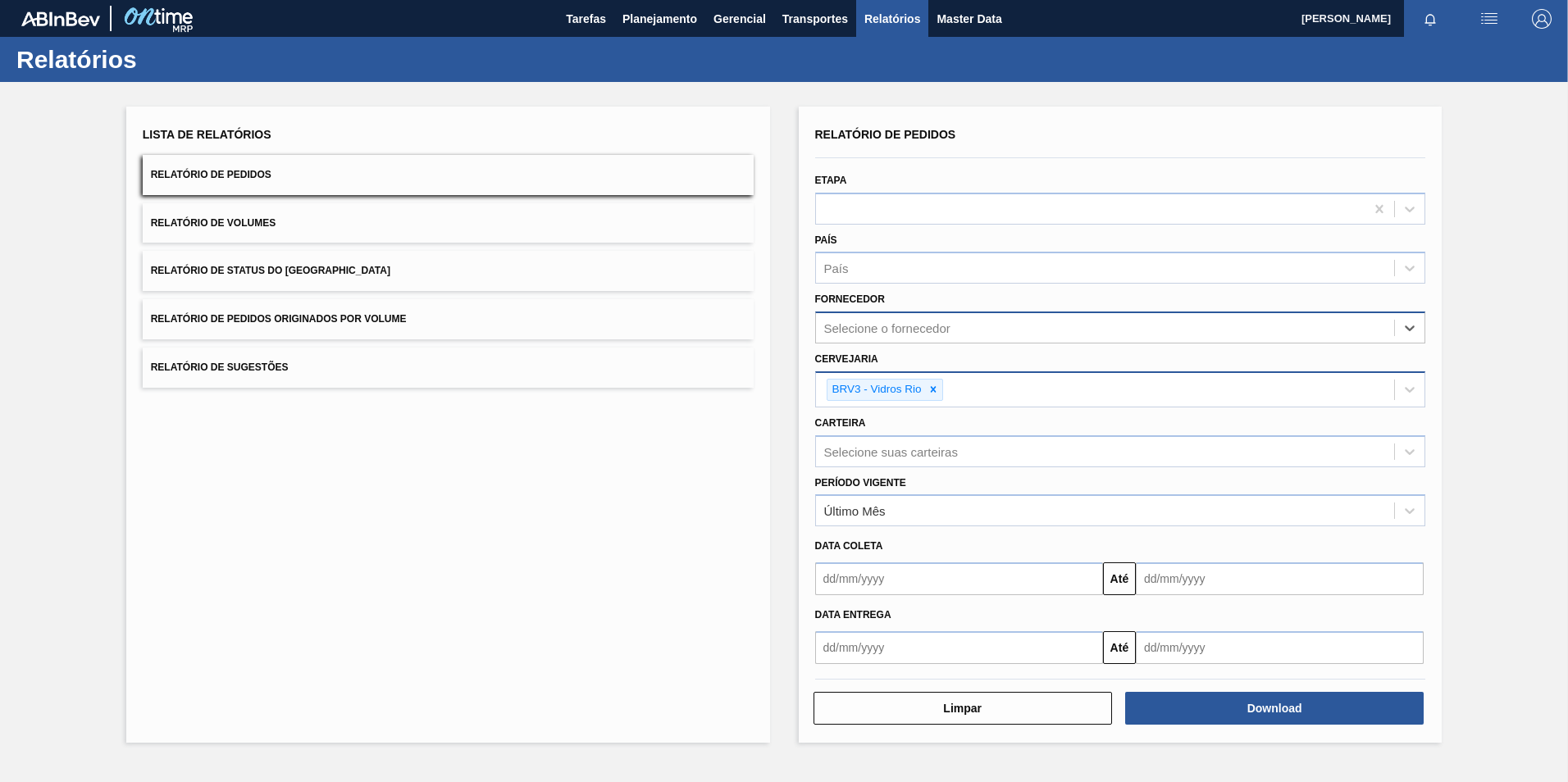
paste input "307331"
type input "307331"
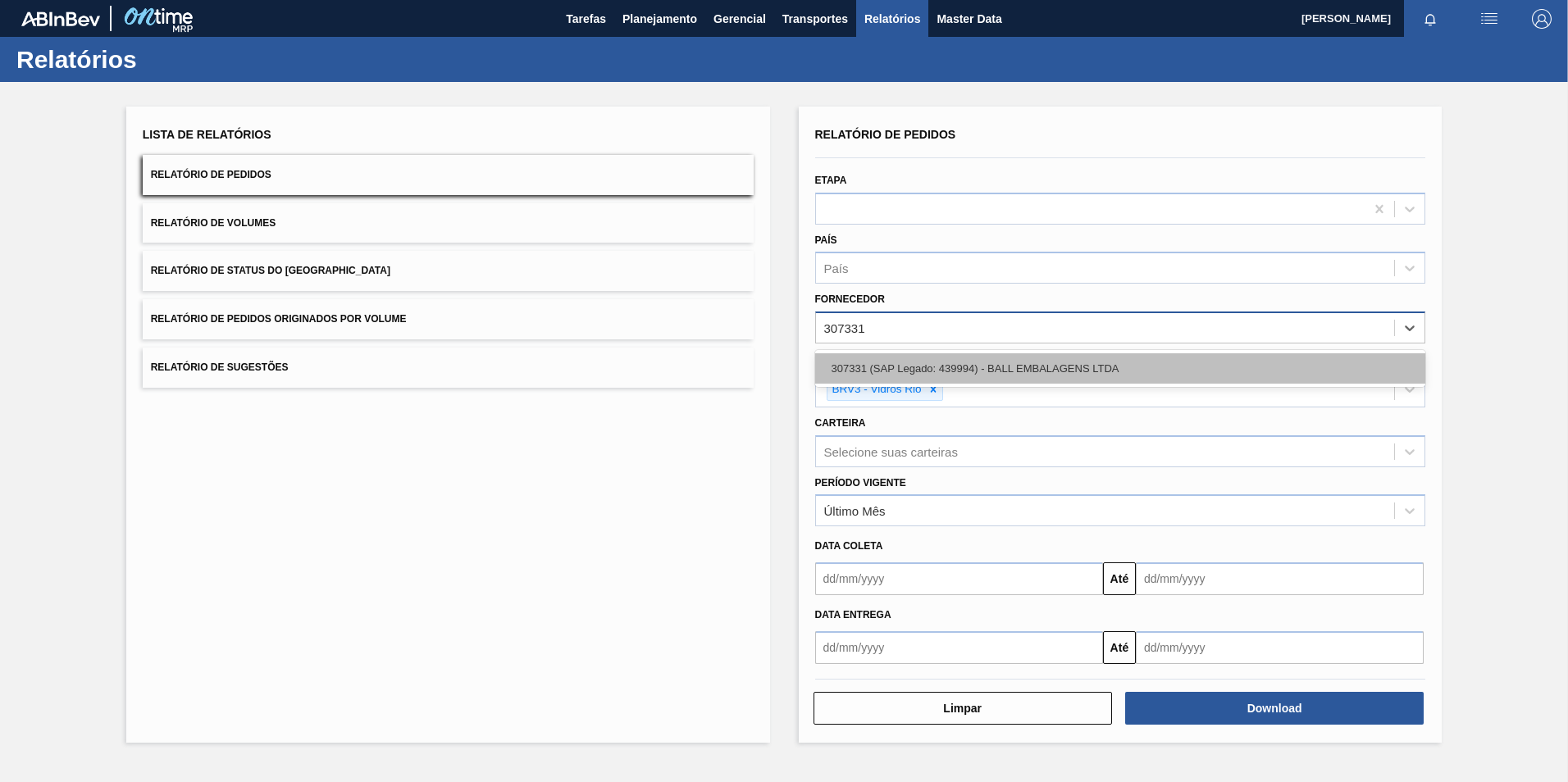
click at [901, 376] on div "307331 (SAP Legado: 439994) - BALL EMBALAGENS LTDA" at bounding box center [1121, 369] width 611 height 30
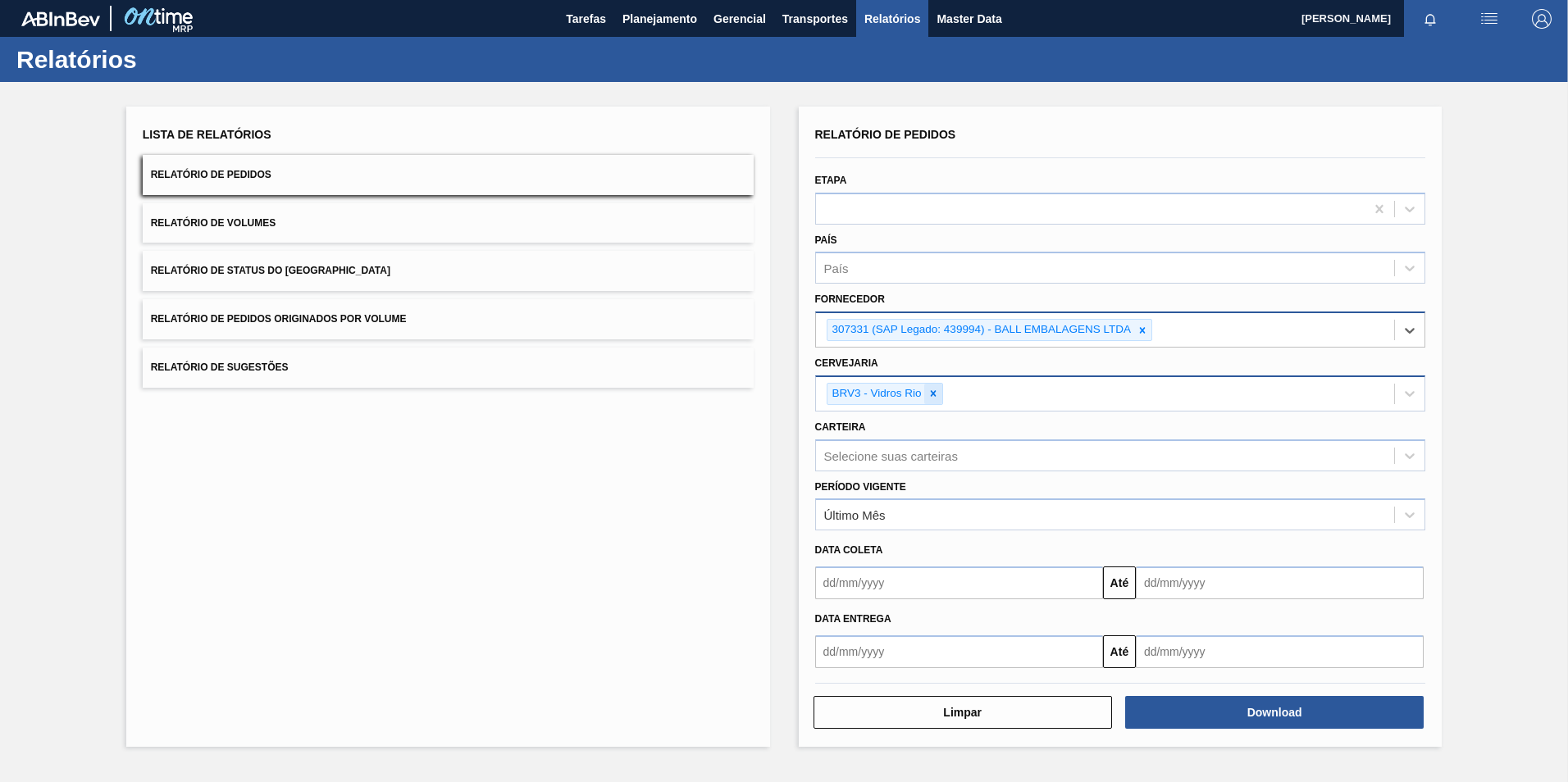
click at [937, 392] on icon at bounding box center [933, 393] width 11 height 11
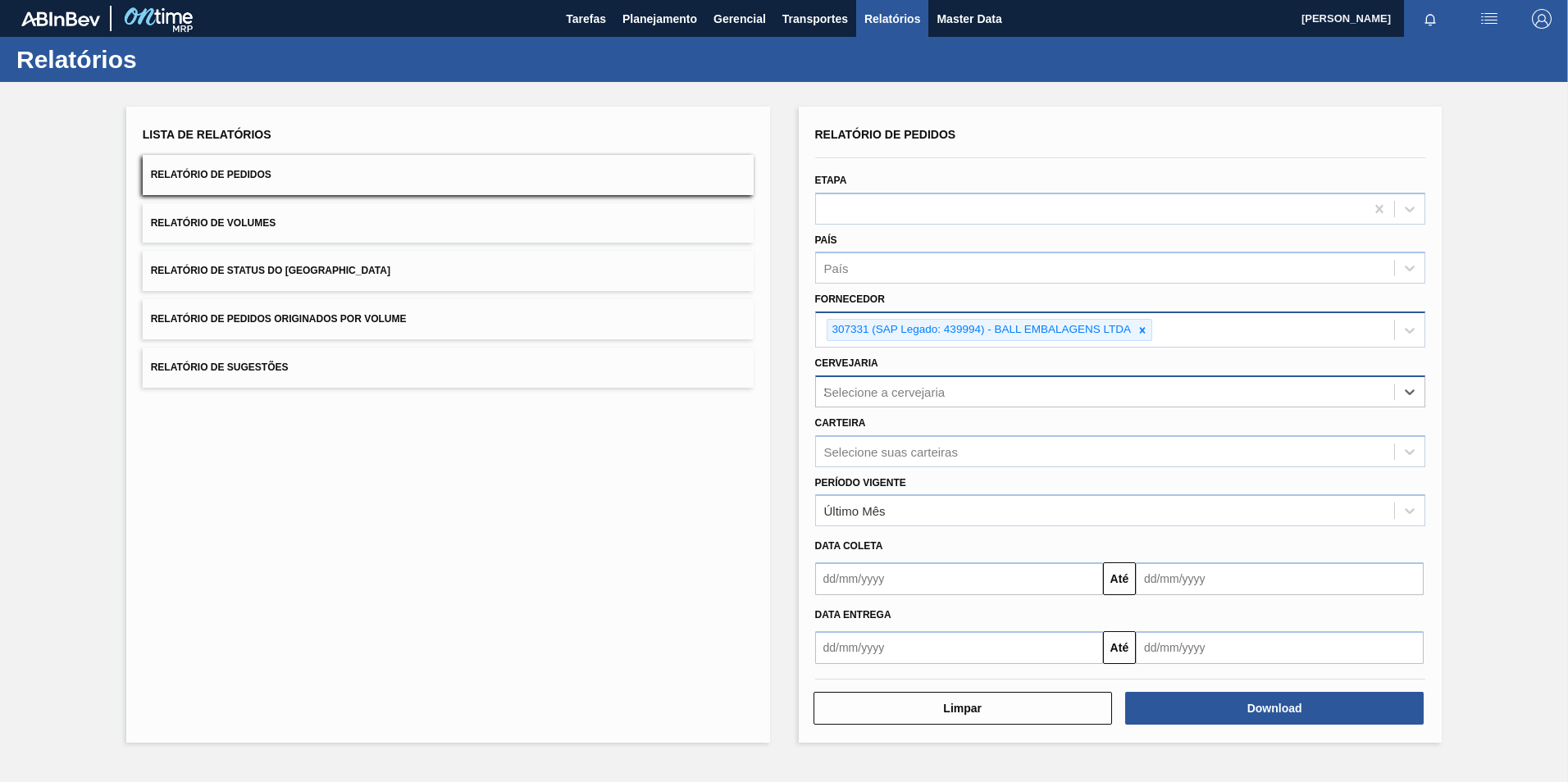
type input "23"
click at [915, 423] on div "BR23 - Jaguariúna" at bounding box center [1121, 432] width 611 height 30
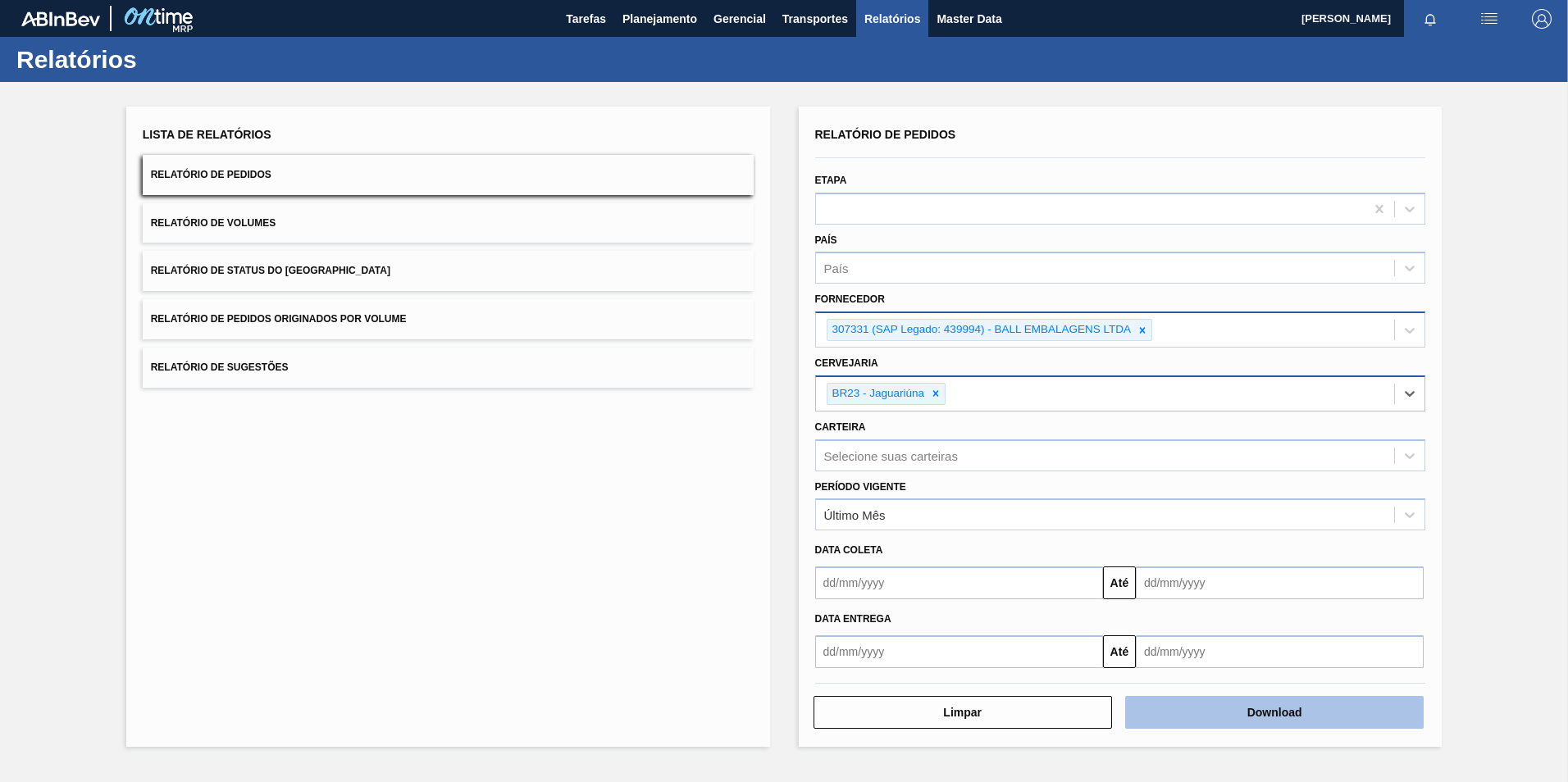
click at [1219, 714] on button "Download" at bounding box center [1274, 712] width 299 height 33
drag, startPoint x: 1163, startPoint y: 514, endPoint x: 1077, endPoint y: 751, distance: 252.1
click at [1133, 710] on div "Relatório de Pedidos Etapa País País Fornecedor 307331 (SAP Legado: 439994) - B…" at bounding box center [1121, 427] width 611 height 608
